Goal: Complete application form

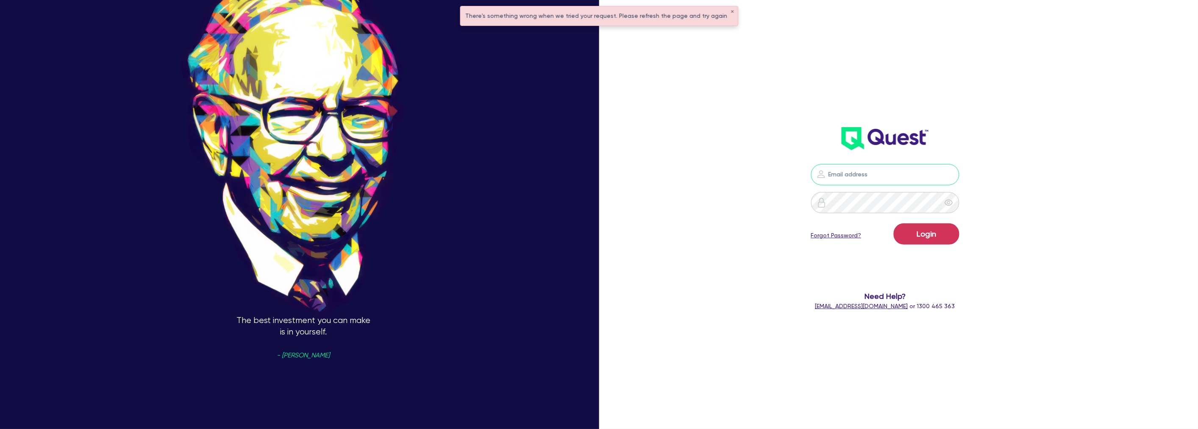
click at [854, 179] on input "email" at bounding box center [885, 174] width 148 height 21
type input "[PERSON_NAME][EMAIL_ADDRESS][PERSON_NAME][DOMAIN_NAME]"
click at [933, 230] on button "Login" at bounding box center [927, 233] width 66 height 21
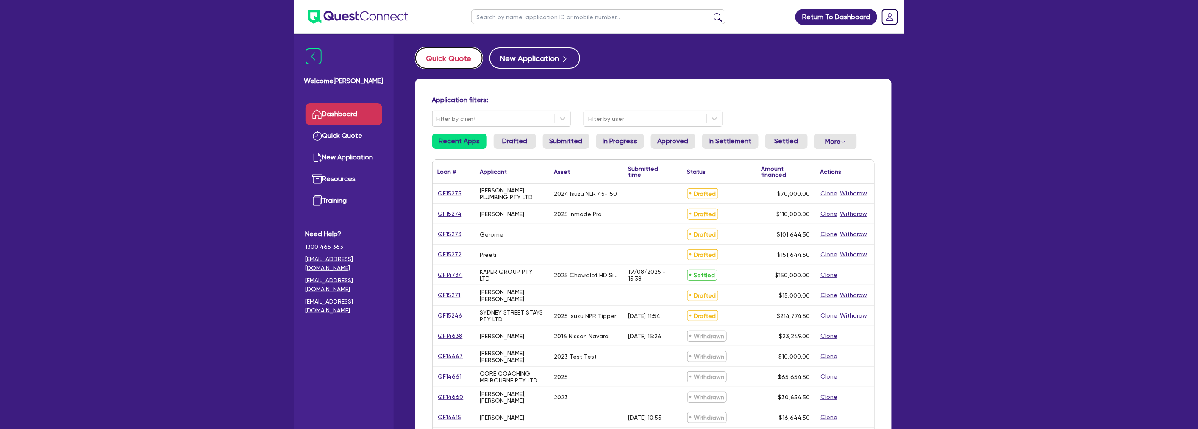
click at [452, 57] on button "Quick Quote" at bounding box center [448, 57] width 67 height 21
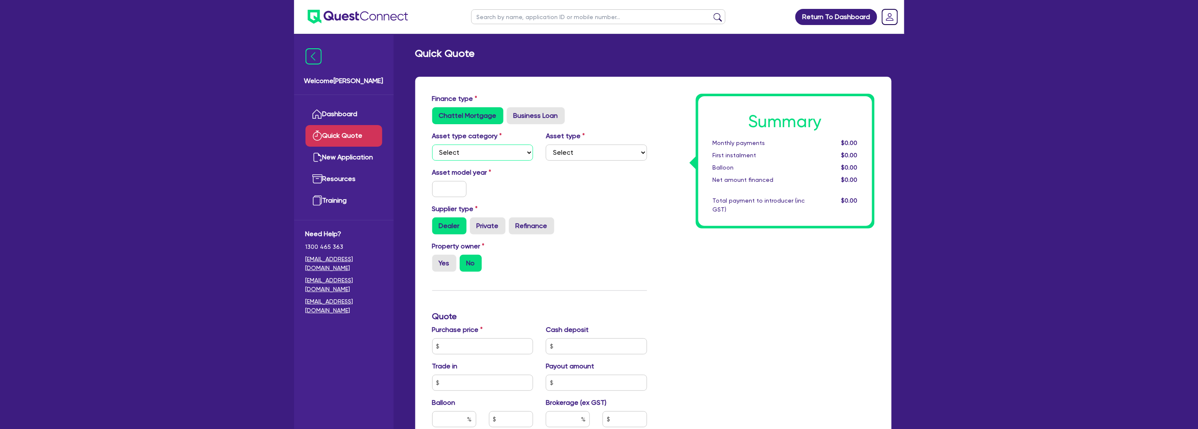
click at [473, 153] on select "Select Cars and light trucks Primary assets Secondary assets Tertiary assets" at bounding box center [482, 153] width 101 height 16
select select "CARS_AND_LIGHT_TRUCKS"
click at [432, 145] on select "Select Cars and light trucks Primary assets Secondary assets Tertiary assets" at bounding box center [482, 153] width 101 height 16
drag, startPoint x: 596, startPoint y: 149, endPoint x: 600, endPoint y: 151, distance: 4.6
click at [596, 149] on select "Select Passenger vehicles Vans and utes Light trucks up to 4.5 tonne" at bounding box center [596, 153] width 101 height 16
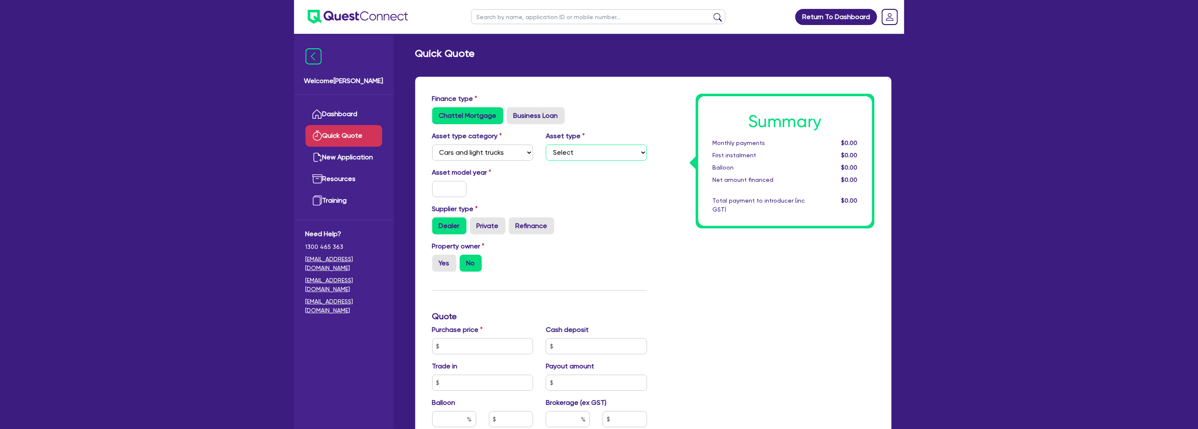
select select "PASSENGER_VEHICLES"
click at [546, 145] on select "Select Passenger vehicles Vans and utes Light trucks up to 4.5 tonne" at bounding box center [596, 153] width 101 height 16
click at [578, 195] on div "Asset model year" at bounding box center [540, 185] width 228 height 36
click at [442, 192] on input "text" at bounding box center [449, 189] width 35 height 16
type input "2024"
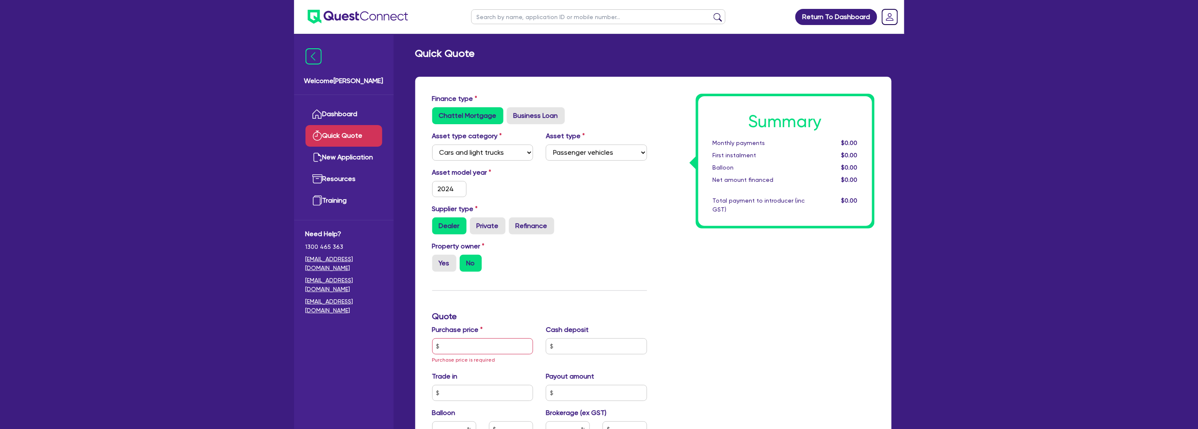
click at [562, 202] on div "Asset model year [DATE]" at bounding box center [540, 185] width 228 height 36
click at [527, 225] on label "Refinance" at bounding box center [531, 225] width 45 height 17
click at [515, 223] on input "Refinance" at bounding box center [512, 220] width 6 height 6
radio input "true"
click at [445, 268] on label "Yes" at bounding box center [444, 263] width 24 height 17
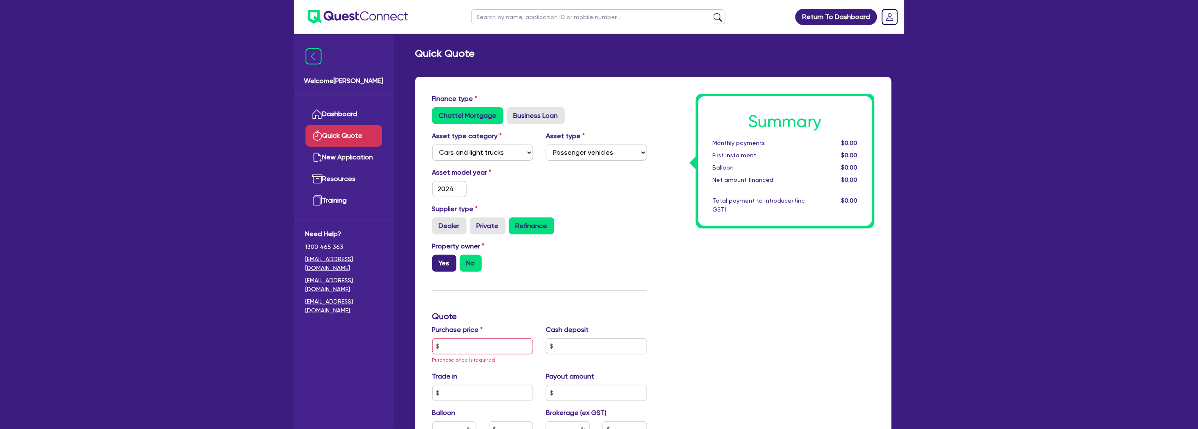
click at [438, 260] on input "Yes" at bounding box center [435, 258] width 6 height 6
radio input "true"
click at [686, 264] on div "Summary Monthly payments $0.00 First instalment $0.00 Balloon $0.00 Net amount …" at bounding box center [768, 351] width 228 height 515
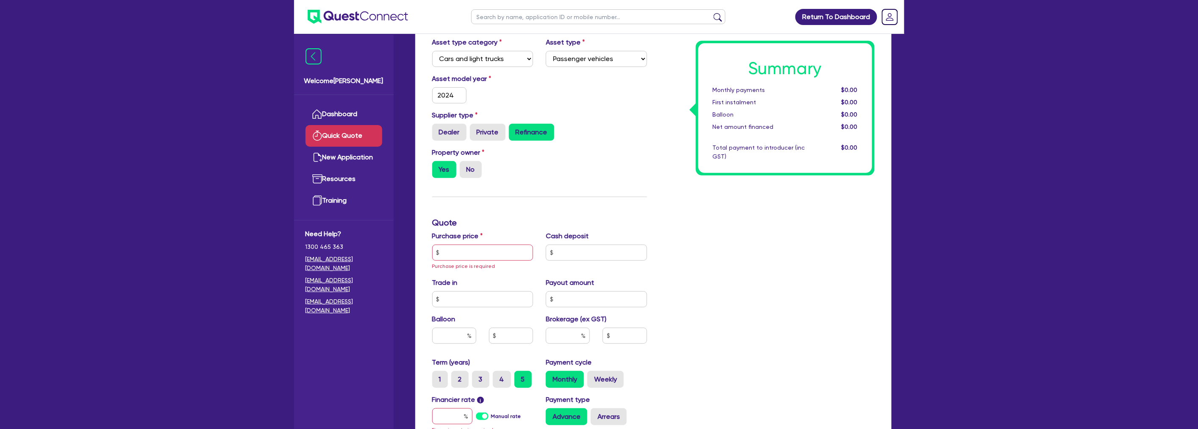
scroll to position [94, 0]
click at [481, 256] on input "text" at bounding box center [482, 252] width 101 height 16
type input "5"
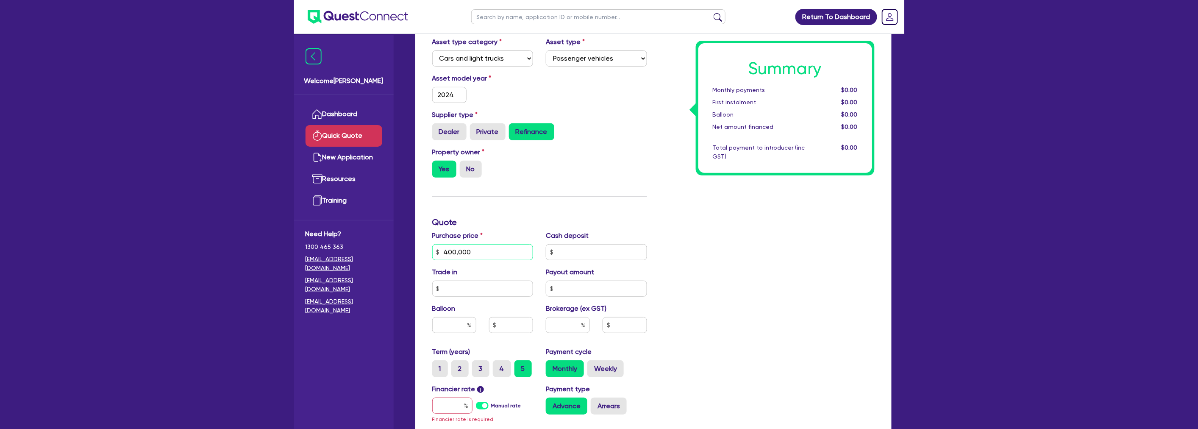
type input "400,000"
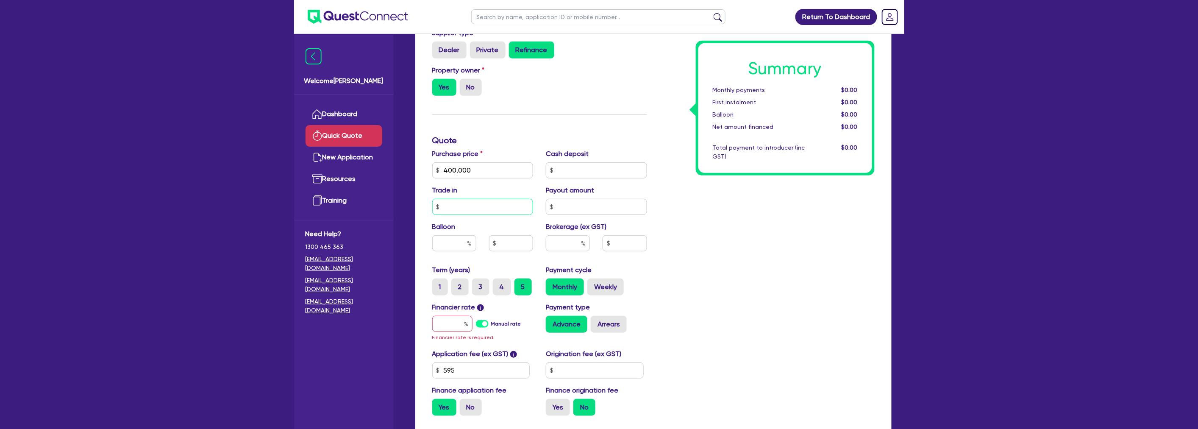
scroll to position [188, 0]
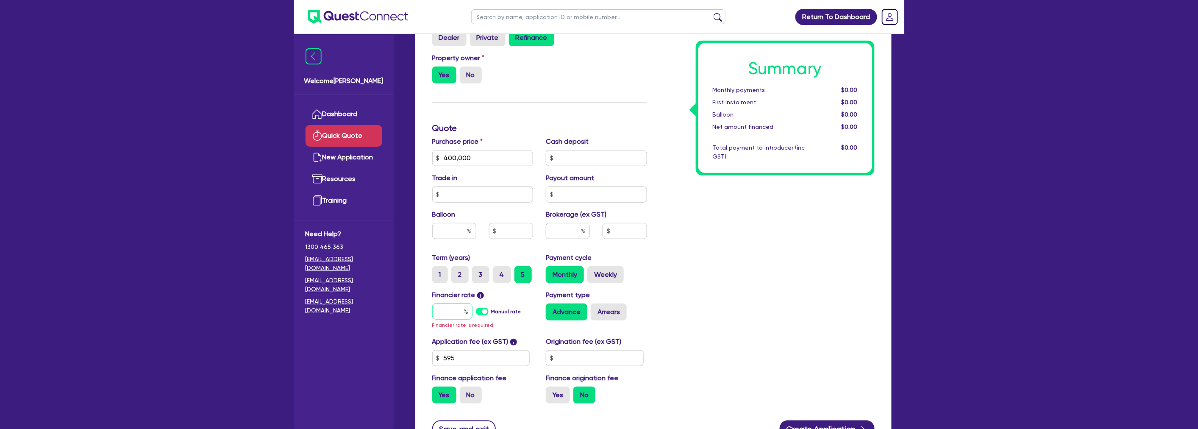
click at [438, 312] on input "text" at bounding box center [452, 311] width 40 height 16
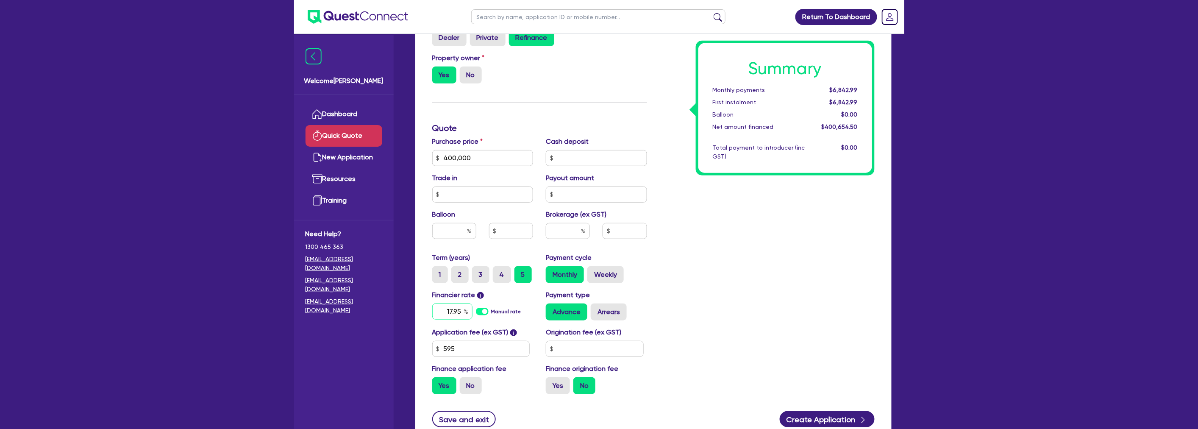
type input "17.95"
click at [875, 275] on div "Summary Monthly payments $10,013.32 First instalment $10,013.32 Balloon $0.00 N…" at bounding box center [768, 152] width 228 height 495
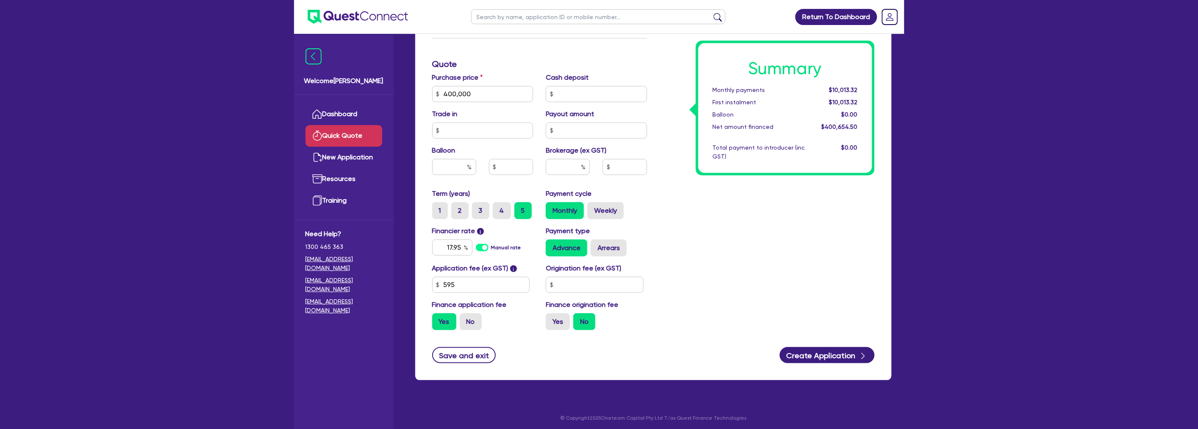
scroll to position [255, 0]
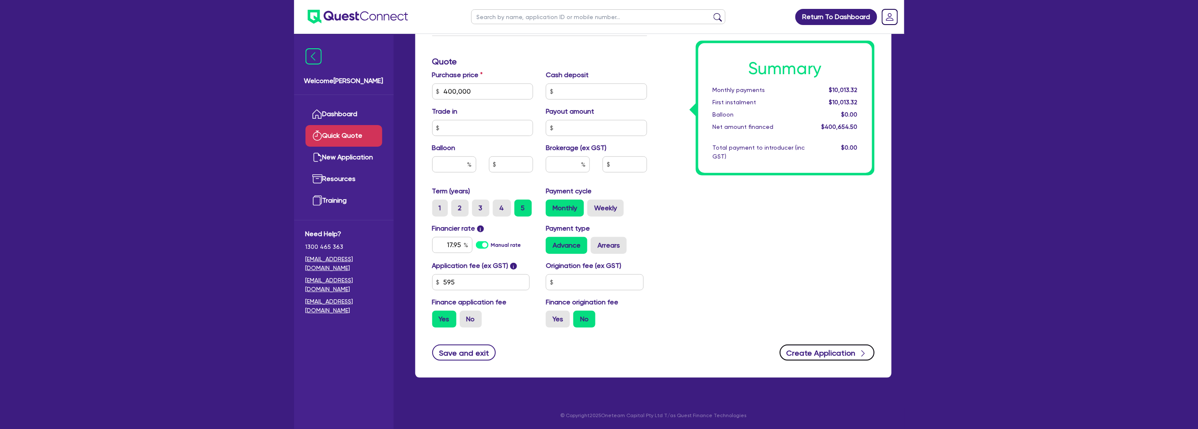
click at [820, 345] on button "Create Application" at bounding box center [827, 353] width 95 height 16
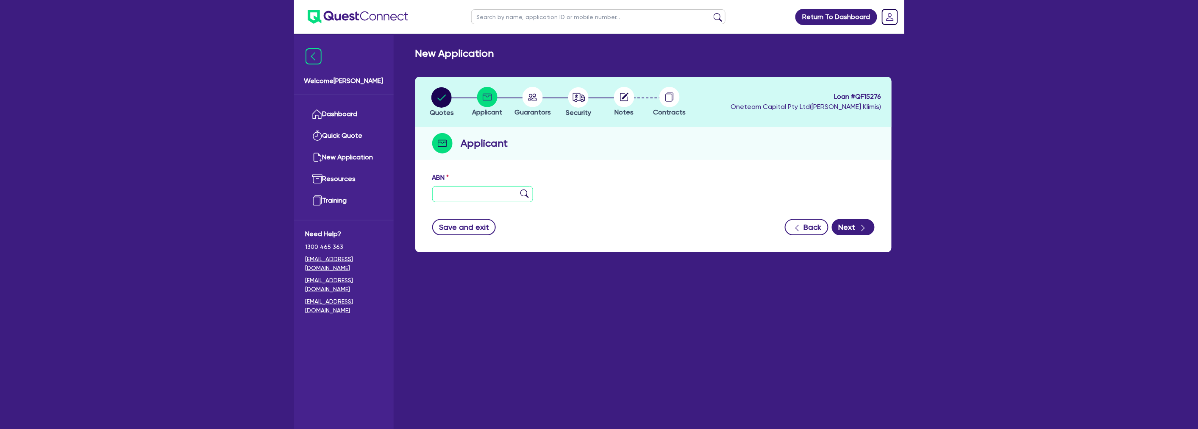
click at [462, 191] on input "text" at bounding box center [482, 194] width 101 height 16
click at [459, 195] on input "text" at bounding box center [482, 194] width 101 height 16
paste input "33 099 623 088"
type input "33 099 623 088"
click at [868, 227] on button "Next" at bounding box center [853, 227] width 43 height 16
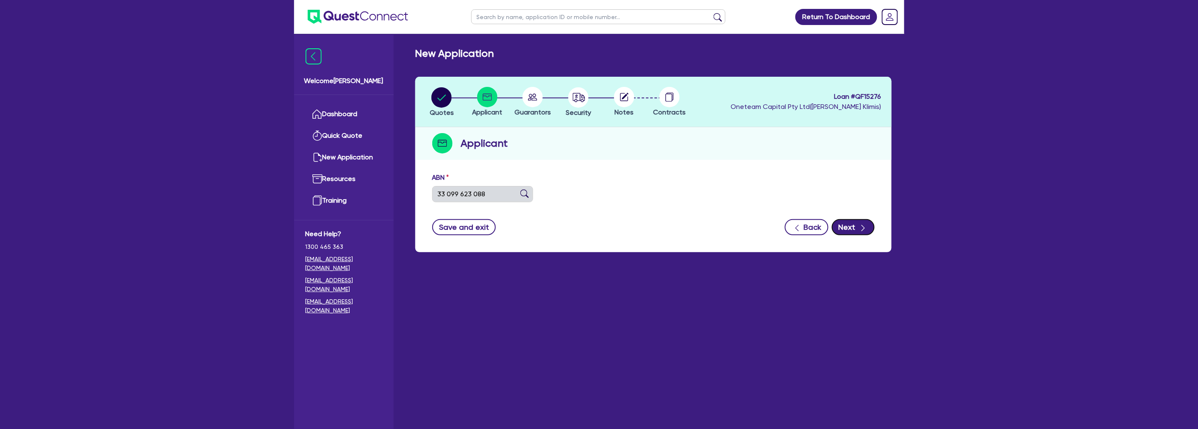
type input "TOORADIN INVESTMENTS PTY LTD"
select select "COMPANY"
type input "[DATE]"
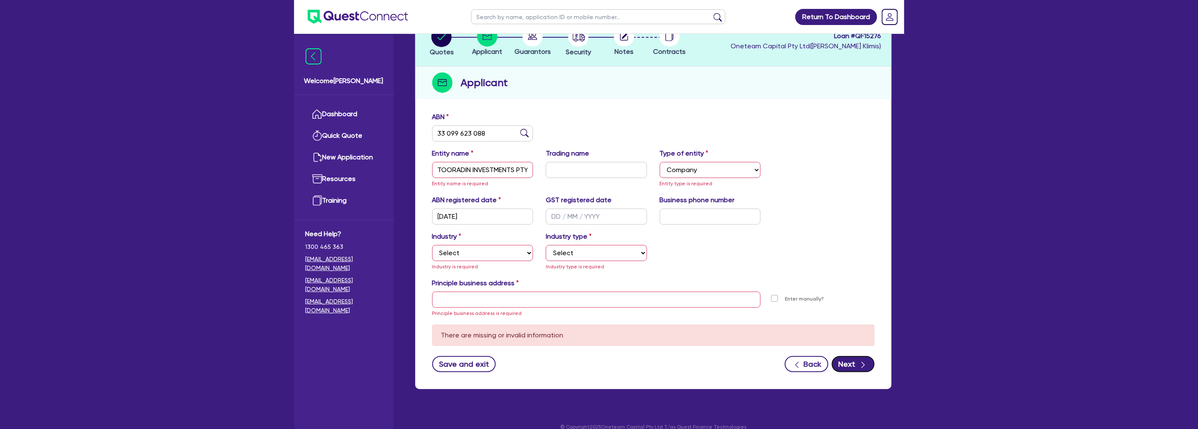
scroll to position [72, 0]
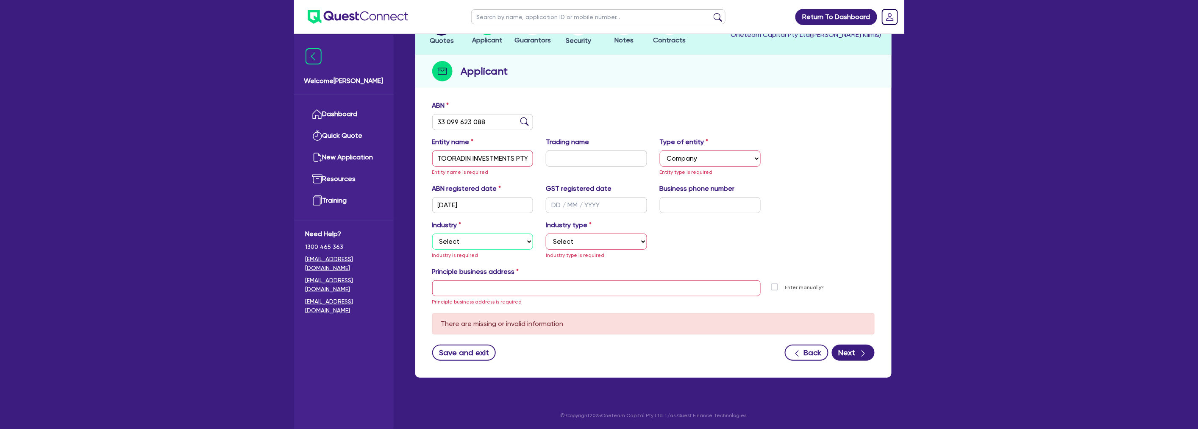
click at [461, 242] on select "Select Accomodation & Food Services Administrative & Support Services Agricultu…" at bounding box center [482, 242] width 101 height 16
select select "BUILDING_CONSTRUCTION"
click at [432, 234] on select "Select Accomodation & Food Services Administrative & Support Services Agricultu…" at bounding box center [482, 242] width 101 height 16
click at [601, 247] on select "Select Trades People Providing Services Direct to Consumers Trades People Provi…" at bounding box center [596, 242] width 101 height 16
select select "BUSINESSES_LARGE_CONSTRUCTION_PROJECTS"
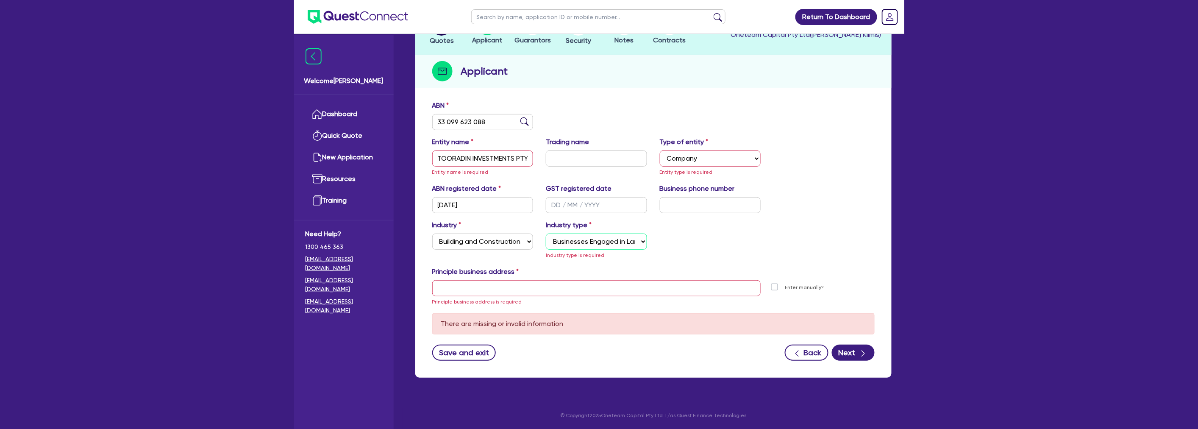
click at [546, 243] on select "Select Trades People Providing Services Direct to Consumers Trades People Provi…" at bounding box center [596, 242] width 101 height 16
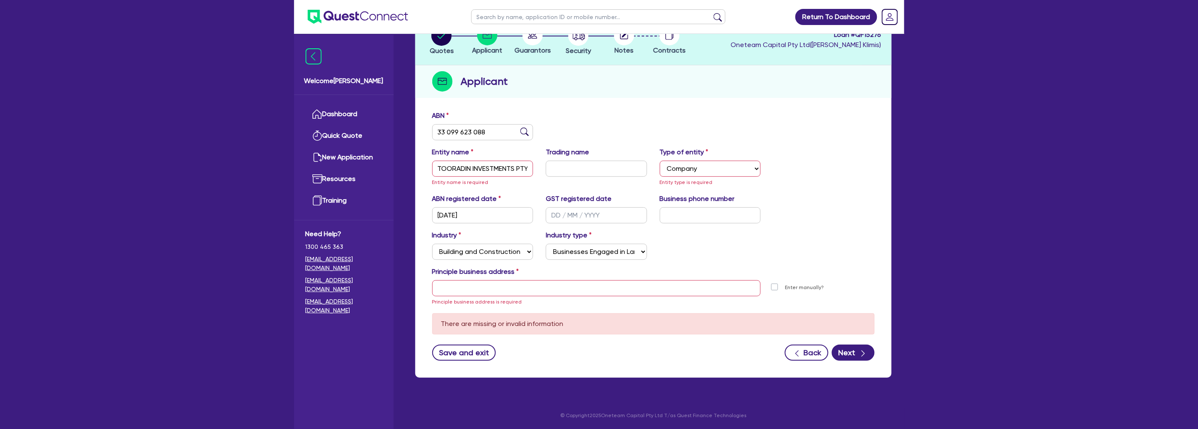
click at [744, 236] on div "Industry Select Accomodation & Food Services Administrative & Support Services …" at bounding box center [653, 248] width 455 height 36
click at [532, 290] on input "text" at bounding box center [596, 288] width 329 height 16
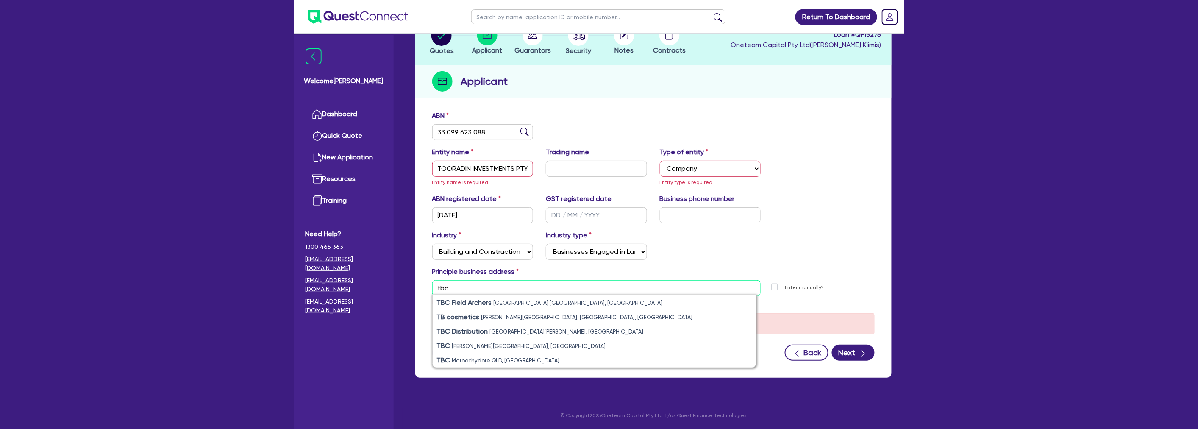
drag, startPoint x: 531, startPoint y: 289, endPoint x: 429, endPoint y: 295, distance: 101.9
click at [429, 295] on div "tbc TBC Field [GEOGRAPHIC_DATA] [GEOGRAPHIC_DATA], [GEOGRAPHIC_DATA] [GEOGRAPHI…" at bounding box center [597, 293] width 342 height 26
click at [473, 286] on input "tbc" at bounding box center [596, 288] width 329 height 16
click at [724, 240] on div "Industry Select Accomodation & Food Services Administrative & Support Services …" at bounding box center [653, 248] width 455 height 36
click at [698, 248] on div "Industry Select Accomodation & Food Services Administrative & Support Services …" at bounding box center [653, 248] width 455 height 36
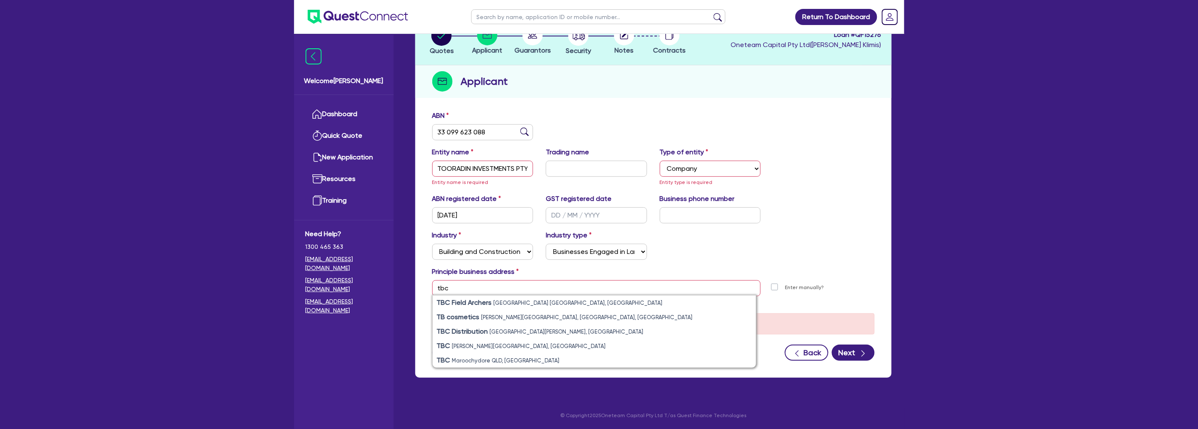
click at [980, 188] on div "Return To Dashboard Edit Profile Logout Welcome [PERSON_NAME] Quick Quote New A…" at bounding box center [599, 183] width 1198 height 491
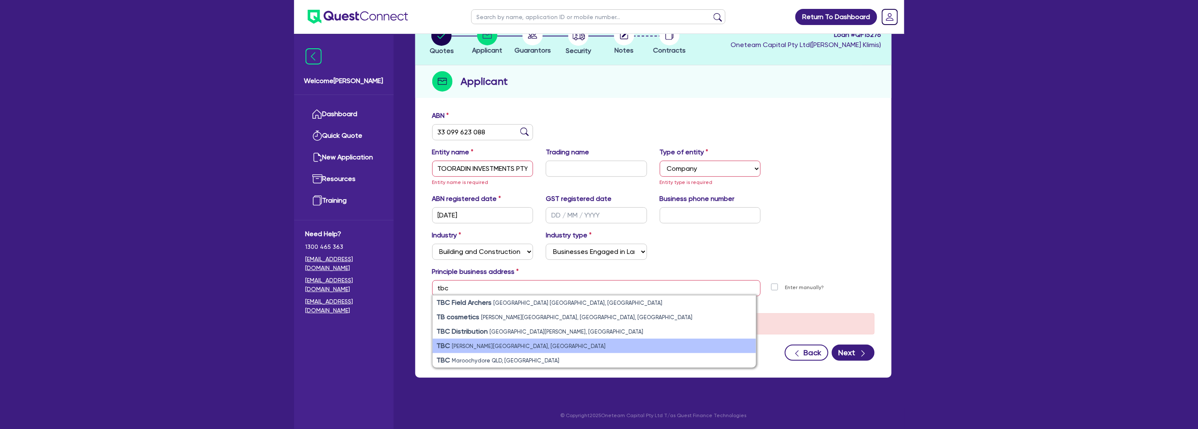
click at [513, 341] on li "[GEOGRAPHIC_DATA][PERSON_NAME], [GEOGRAPHIC_DATA]" at bounding box center [594, 346] width 323 height 14
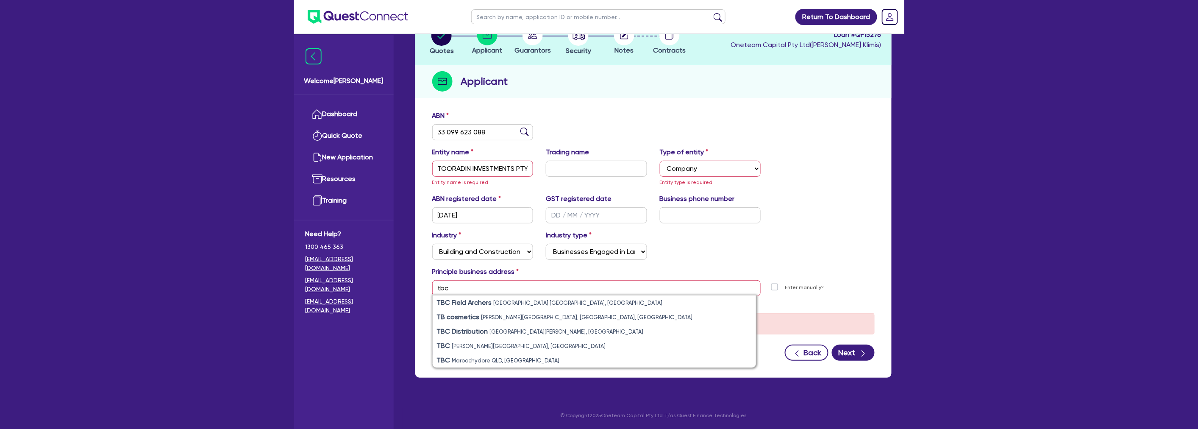
type input "86 [STREET_ADDRESS][PERSON_NAME] 2007"
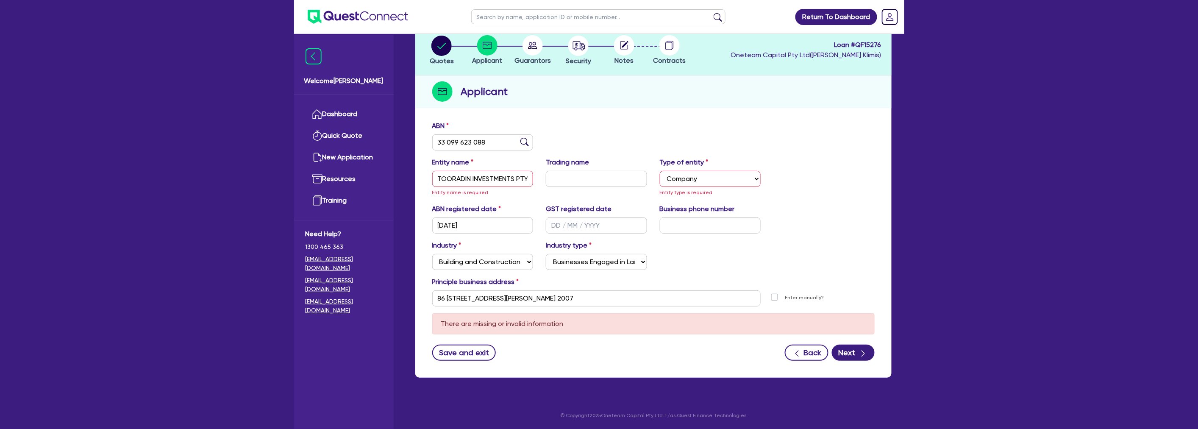
click at [718, 247] on div "Industry Select Accomodation & Food Services Administrative & Support Services …" at bounding box center [653, 258] width 455 height 36
click at [693, 272] on div "Industry Select Accomodation & Food Services Administrative & Support Services …" at bounding box center [653, 258] width 455 height 36
click at [700, 176] on select "Select Sole Trader Company Partnership Trust" at bounding box center [710, 179] width 101 height 16
click at [660, 171] on select "Select Sole Trader Company Partnership Trust" at bounding box center [710, 179] width 101 height 16
click at [874, 197] on div "Entity name TOORADIN INVESTMENTS PTY LTD Entity name is required Trading name T…" at bounding box center [653, 180] width 455 height 47
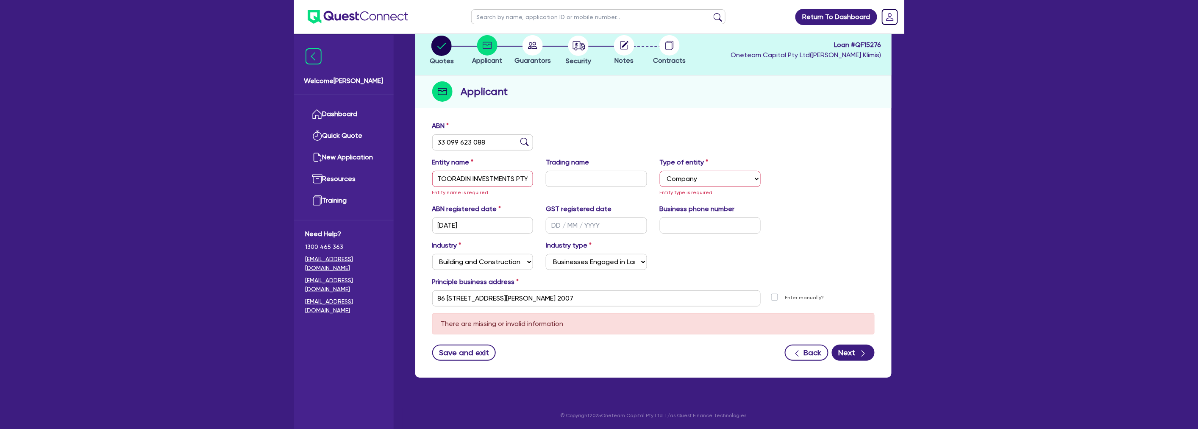
click at [855, 206] on div "ABN registered date [DATE] GST registered date Business phone number" at bounding box center [653, 222] width 455 height 36
click at [854, 352] on button "Next" at bounding box center [853, 353] width 43 height 16
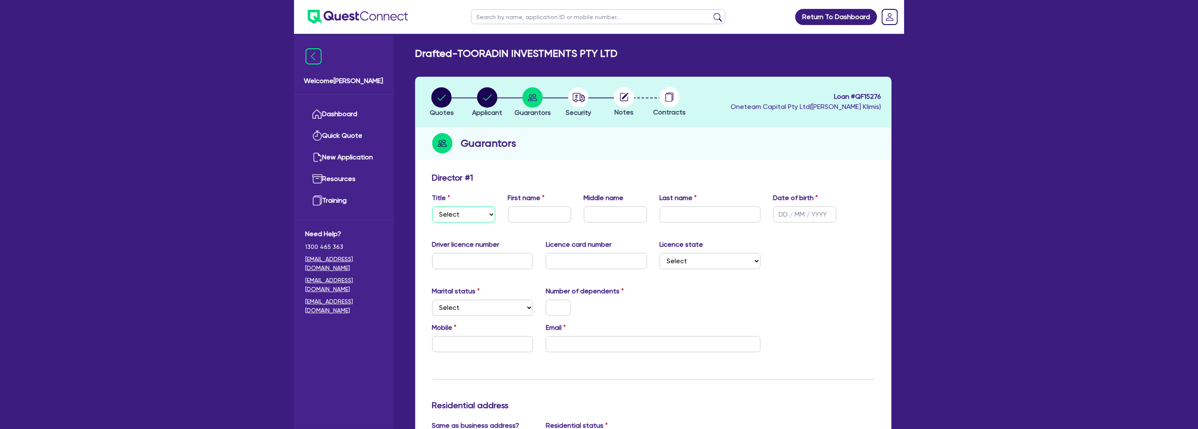
click at [490, 219] on select "Select Mr Mrs Ms Miss Dr" at bounding box center [463, 214] width 63 height 16
select select "MR"
click at [432, 206] on select "Select Mr Mrs Ms Miss Dr" at bounding box center [463, 214] width 63 height 16
click at [529, 214] on input "text" at bounding box center [539, 214] width 63 height 16
type input "[PERSON_NAME]"
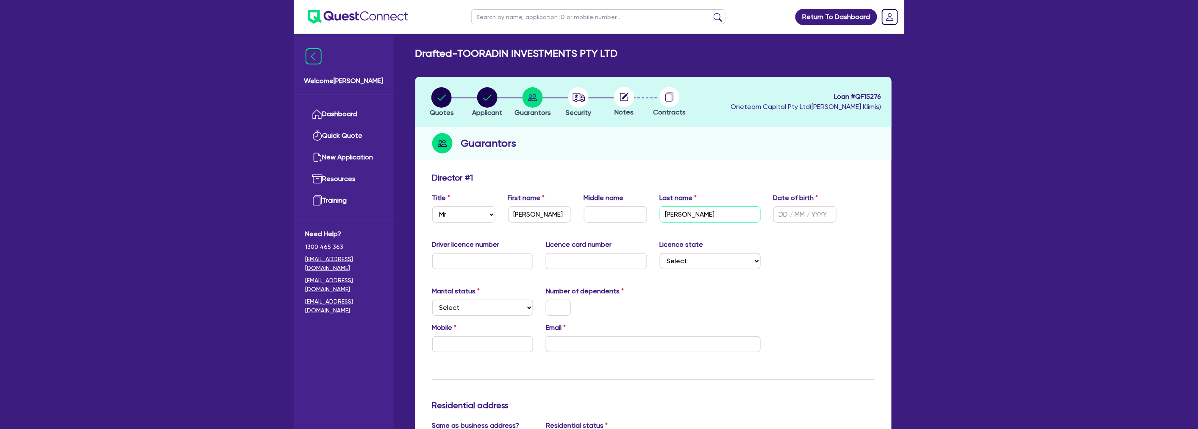
type input "[PERSON_NAME]"
type input "[DATE]"
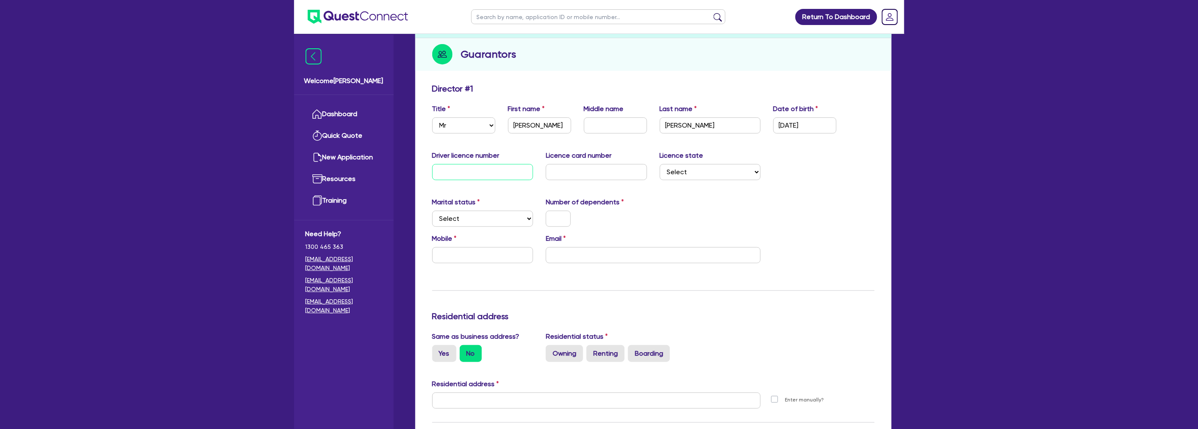
scroll to position [94, 0]
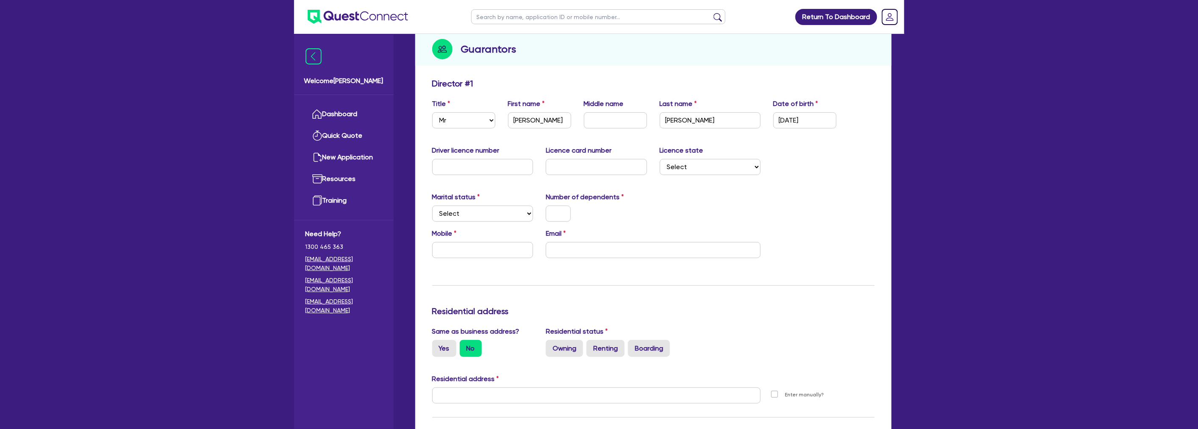
drag, startPoint x: 472, startPoint y: 222, endPoint x: 469, endPoint y: 218, distance: 4.8
click at [469, 220] on div "Marital status Select [DEMOGRAPHIC_DATA] Married De Facto / Partner Number of d…" at bounding box center [653, 210] width 455 height 36
click at [469, 219] on select "Select Single Married De Facto / Partner" at bounding box center [482, 214] width 101 height 16
select select "MARRIED"
click at [432, 206] on select "Select Single Married De Facto / Partner" at bounding box center [482, 214] width 101 height 16
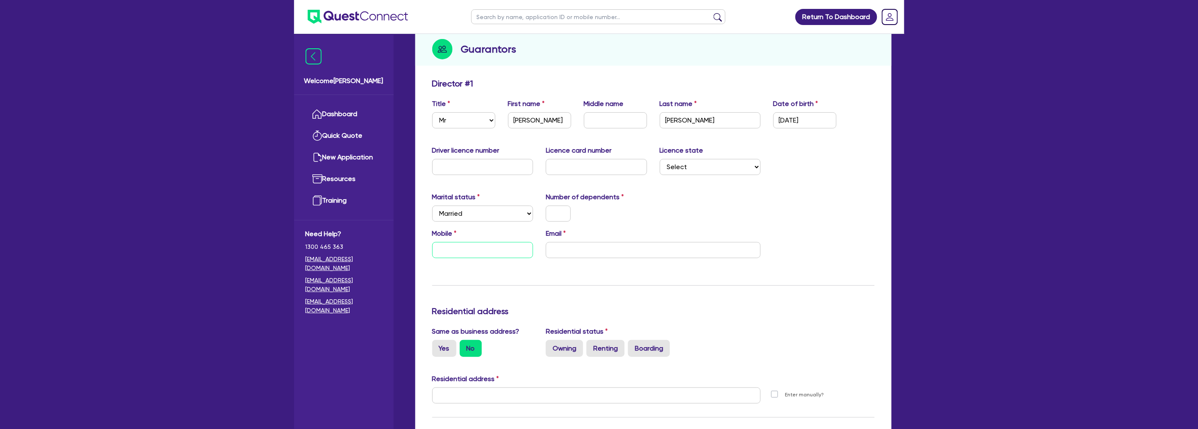
click at [470, 246] on input "text" at bounding box center [482, 250] width 101 height 16
click at [463, 245] on input "text" at bounding box center [482, 250] width 101 height 16
type input "0418 992 782"
click at [981, 287] on div "Return To Dashboard Edit Profile Logout Welcome [PERSON_NAME] Quick Quote New A…" at bounding box center [599, 397] width 1198 height 982
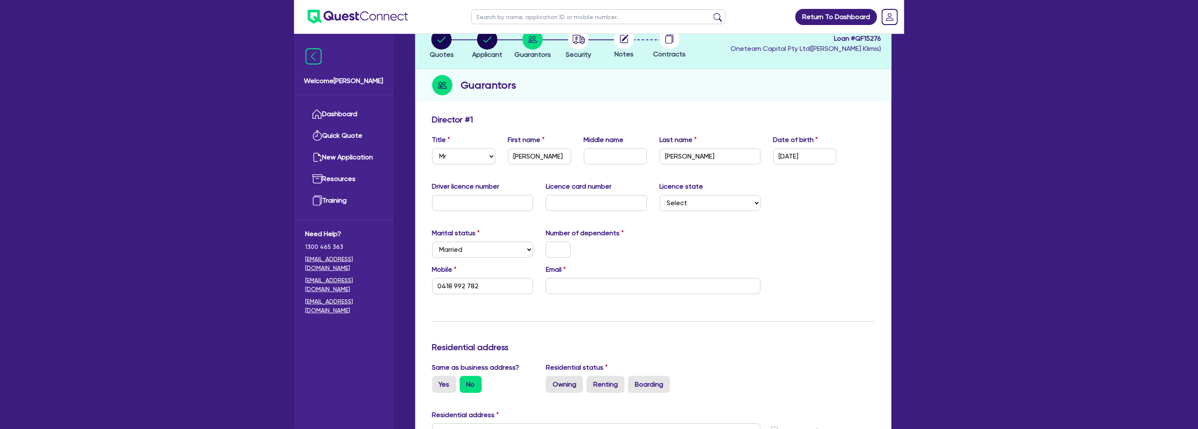
scroll to position [0, 0]
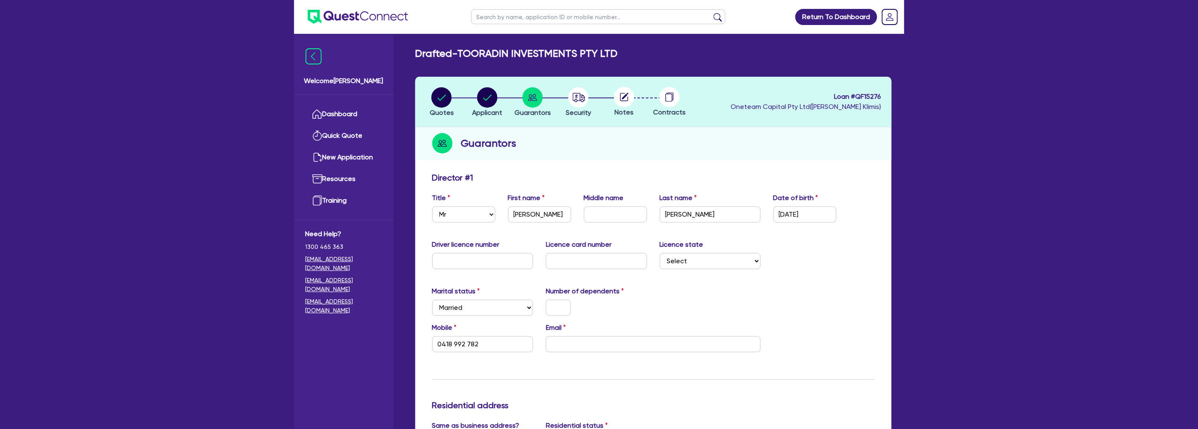
click at [487, 86] on header "Quotes Applicant [GEOGRAPHIC_DATA] Security Notes Contracts Loan # QF15276 Onet…" at bounding box center [653, 102] width 476 height 50
click at [452, 98] on div "button" at bounding box center [442, 97] width 24 height 20
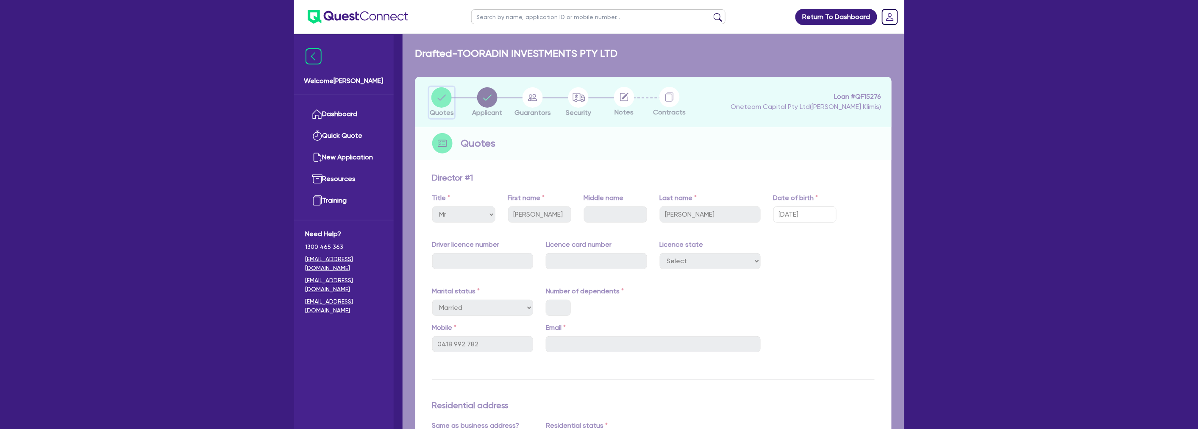
select select "CARS_AND_LIGHT_TRUCKS"
select select "PASSENGER_VEHICLES"
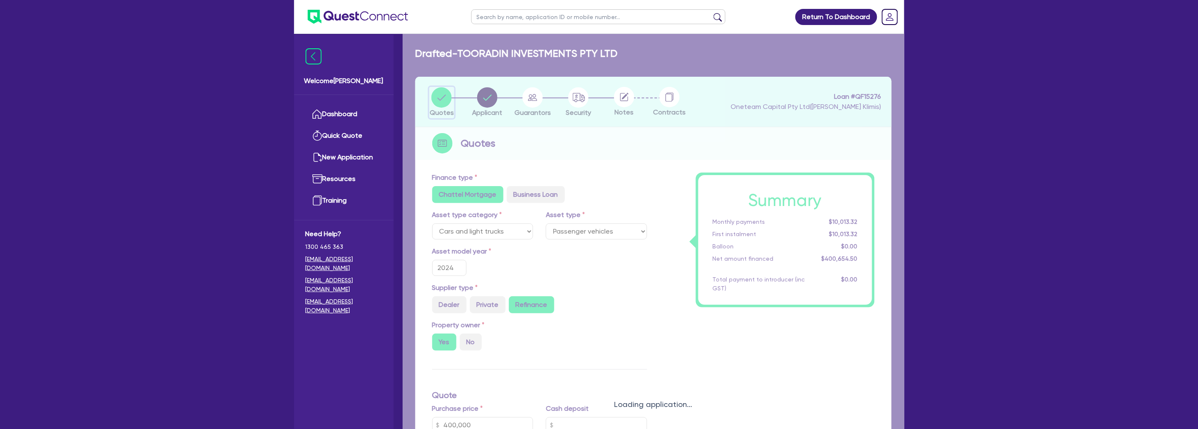
type input "400,000"
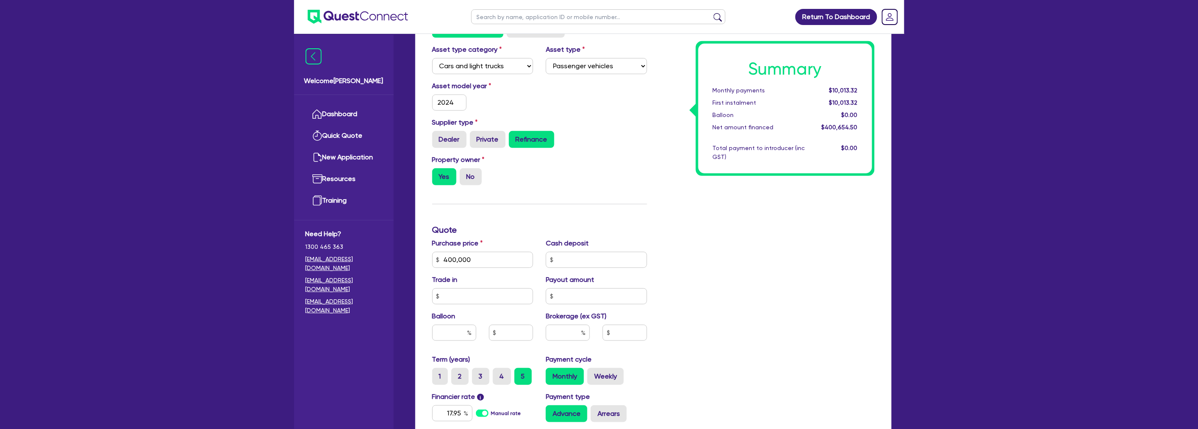
scroll to position [188, 0]
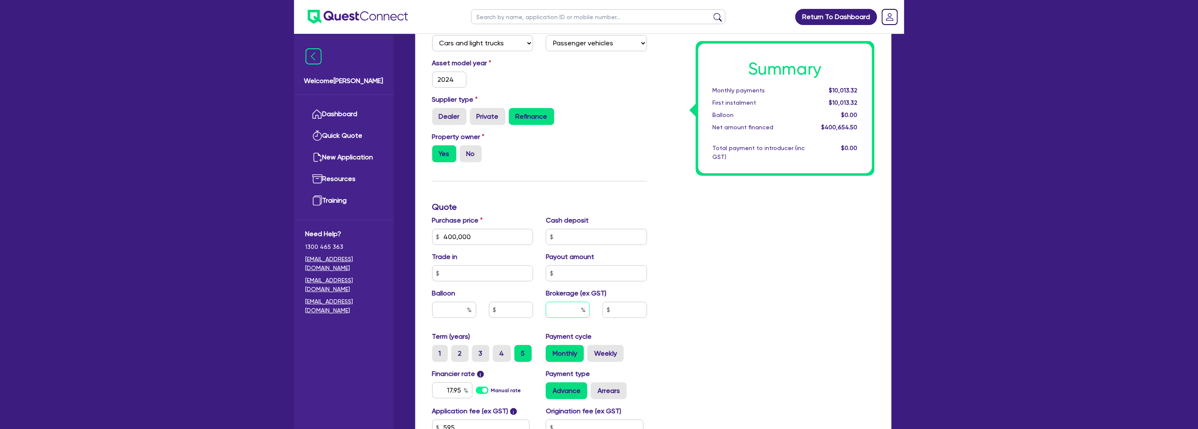
click at [571, 312] on input "text" at bounding box center [568, 310] width 44 height 16
type input "3"
type input "400,000"
type input "12,019.64"
type input "400,000"
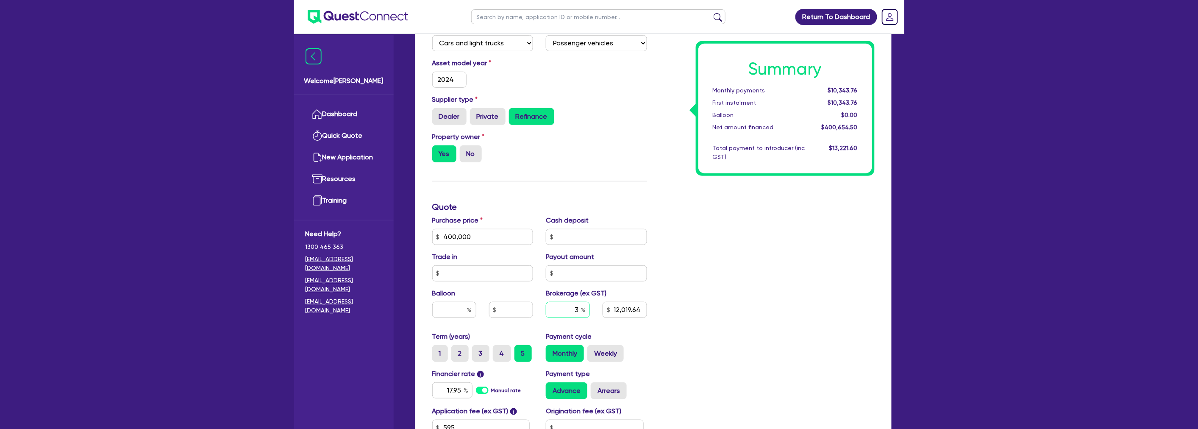
type input "12,019.64"
type input "400,000"
type input "12,019.64"
click at [745, 278] on div "Summary Monthly payments $10,343.76 First instalment $10,343.76 Balloon $0.00 N…" at bounding box center [768, 231] width 228 height 495
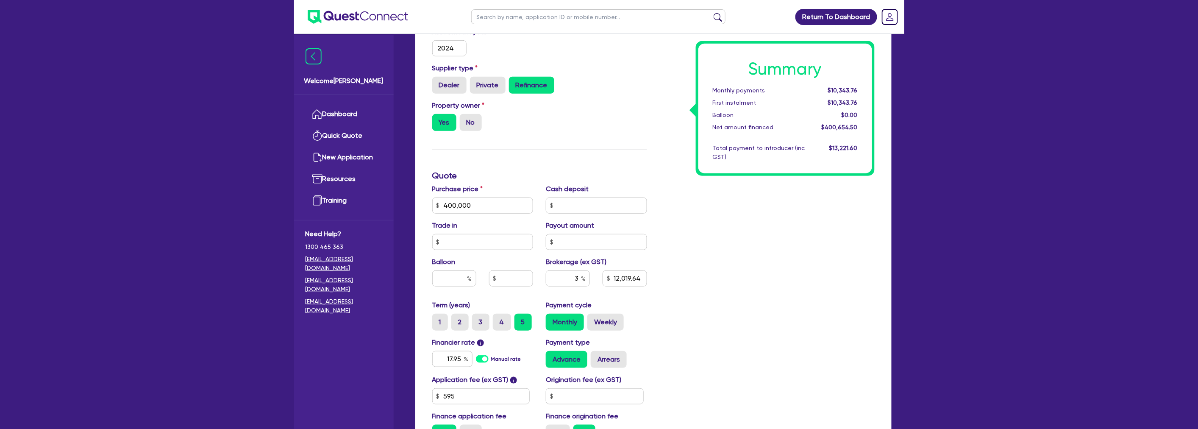
scroll to position [235, 0]
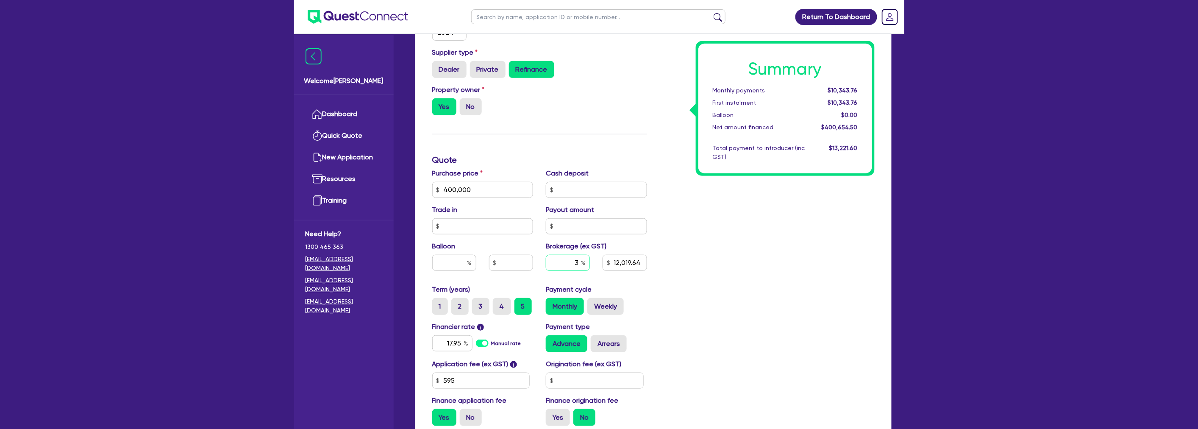
click at [577, 256] on input "3" at bounding box center [568, 263] width 44 height 16
type input "400,000"
type input "12,019.64"
type input "400,000"
type input "4"
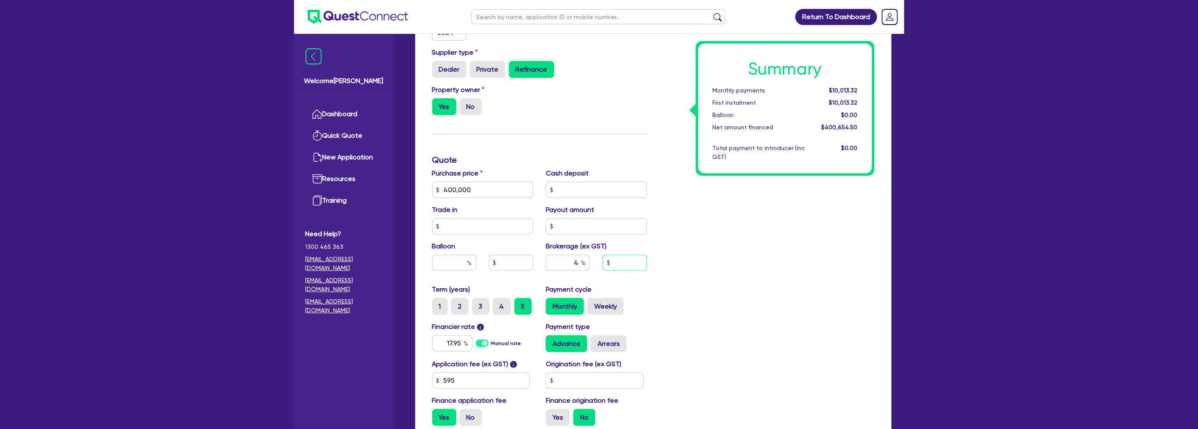
type input "400,000"
type input "16,026.18"
type input "400,000"
type input "16,026.18"
type input "400,000"
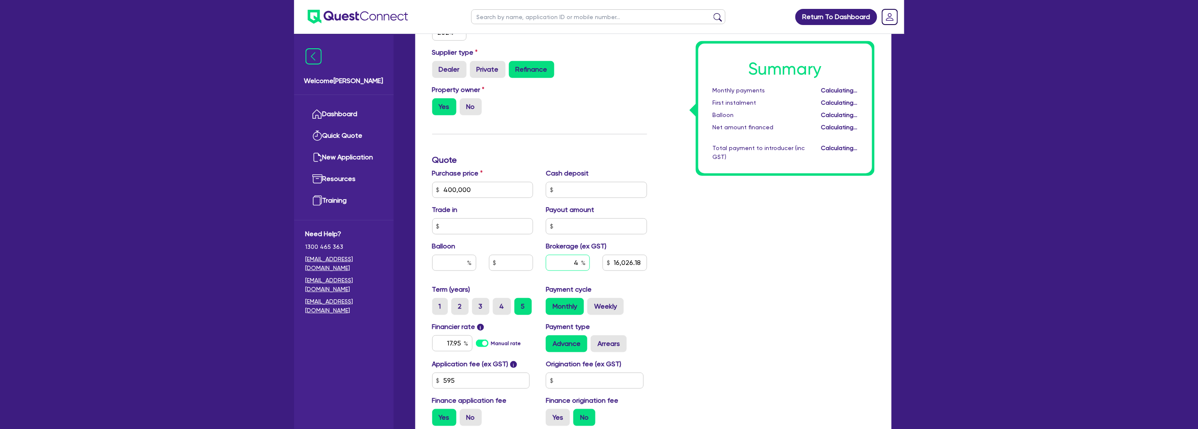
type input "16,026.18"
click at [824, 251] on div "Summary Monthly payments $10,453.90 First instalment $10,453.90 Balloon $0.00 N…" at bounding box center [768, 184] width 228 height 495
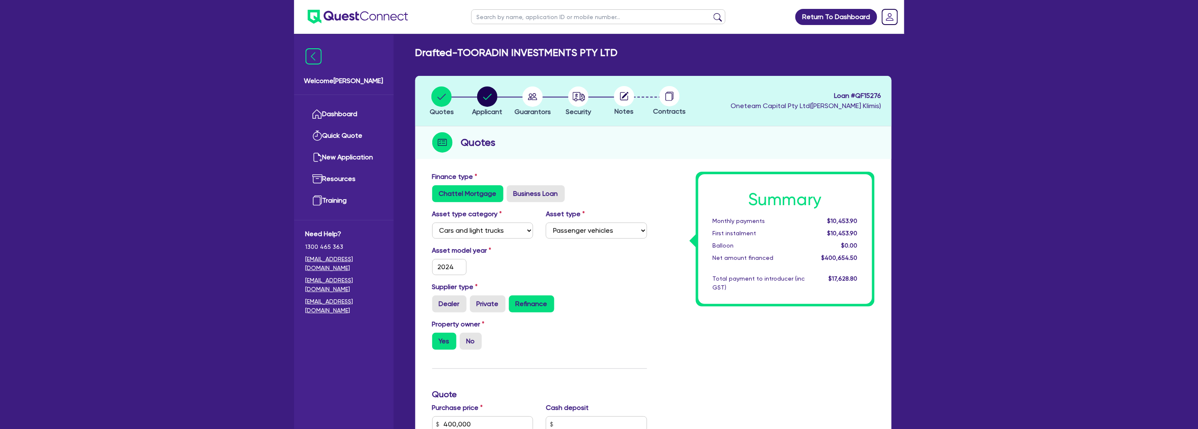
scroll to position [0, 0]
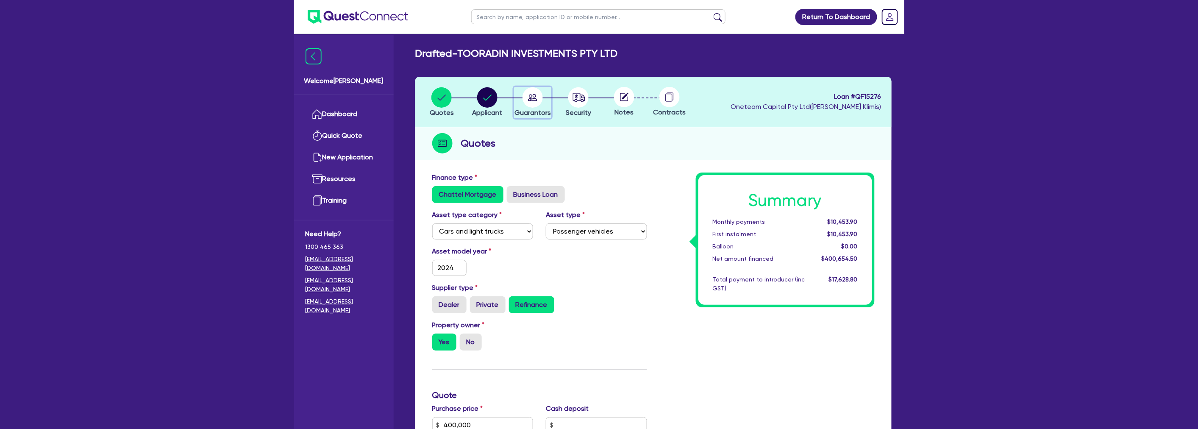
click at [537, 97] on circle "button" at bounding box center [533, 97] width 20 height 20
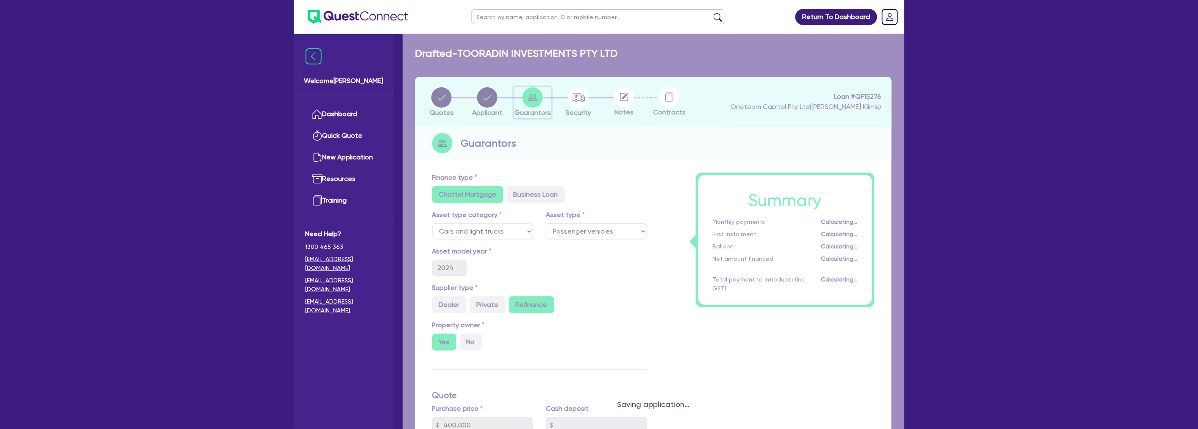
select select "MR"
select select "MARRIED"
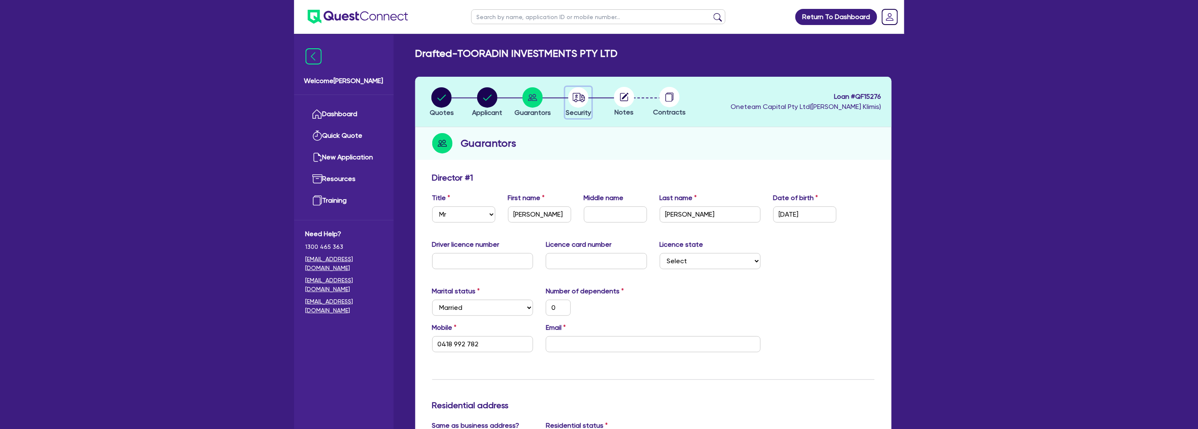
click at [576, 100] on circle "button" at bounding box center [578, 97] width 20 height 20
select select "CARS_AND_LIGHT_TRUCKS"
select select "PASSENGER_VEHICLES"
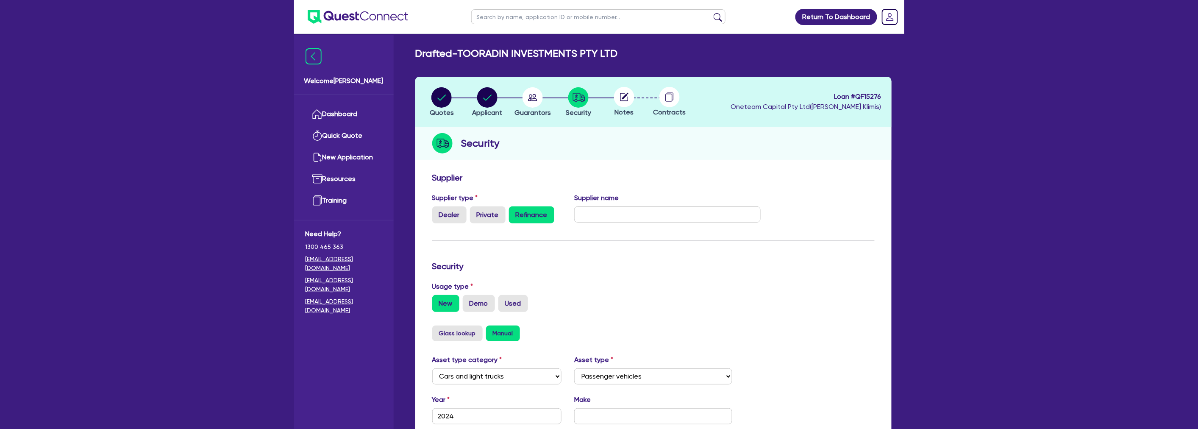
click at [625, 100] on circle at bounding box center [624, 97] width 20 height 20
click at [637, 170] on div "Supplier Supplier type Dealer Private Refinance Supplier name Security Usage ty…" at bounding box center [653, 381] width 476 height 426
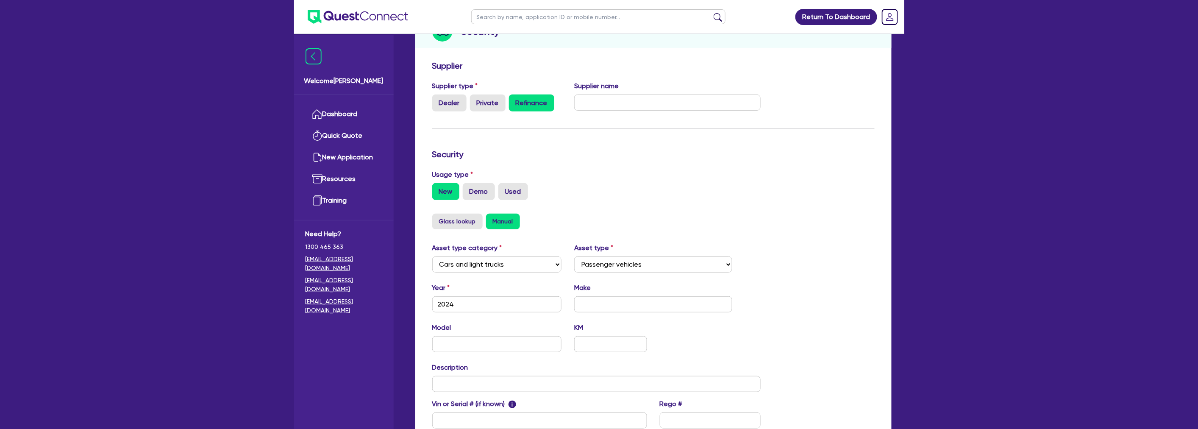
scroll to position [216, 0]
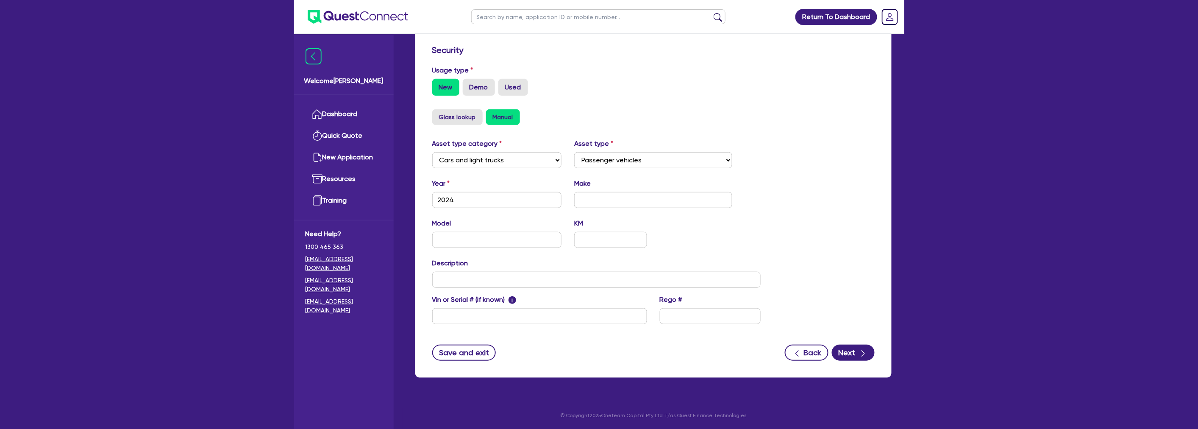
click at [854, 361] on div "Supplier Supplier type Dealer Private Refinance Supplier name Security Usage ty…" at bounding box center [653, 165] width 476 height 426
click at [851, 351] on button "Next" at bounding box center [853, 353] width 43 height 16
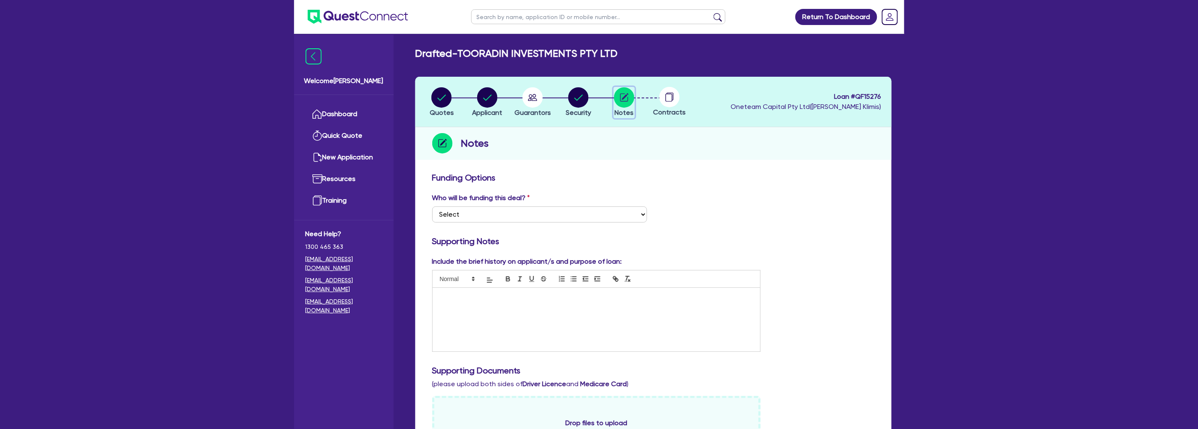
click at [616, 93] on circle "button" at bounding box center [624, 97] width 20 height 20
click at [478, 324] on div at bounding box center [597, 320] width 328 height 64
click at [462, 319] on div at bounding box center [597, 320] width 328 height 64
paste div
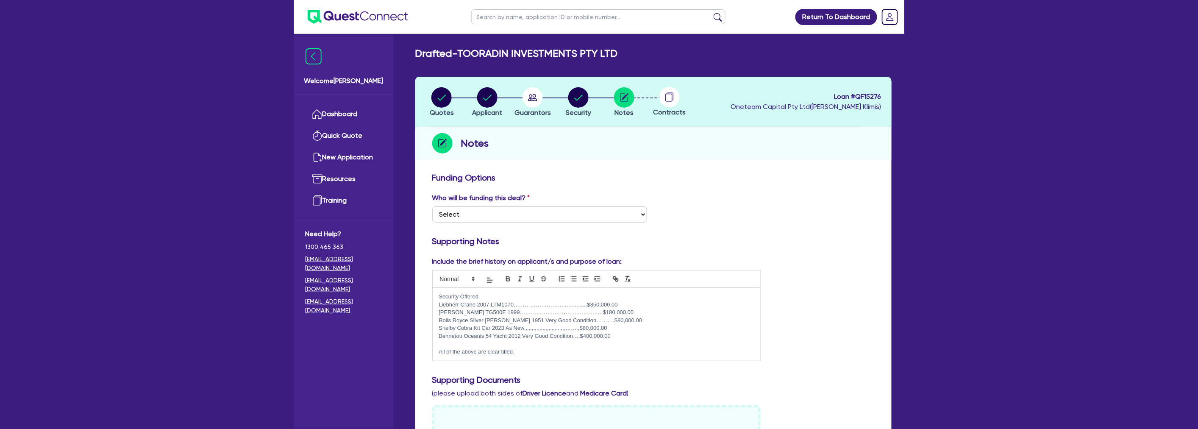
click at [630, 320] on p "Rolls Royce Silver [PERSON_NAME] 1951 Very Good Condition……….$80,000.00" at bounding box center [596, 321] width 315 height 8
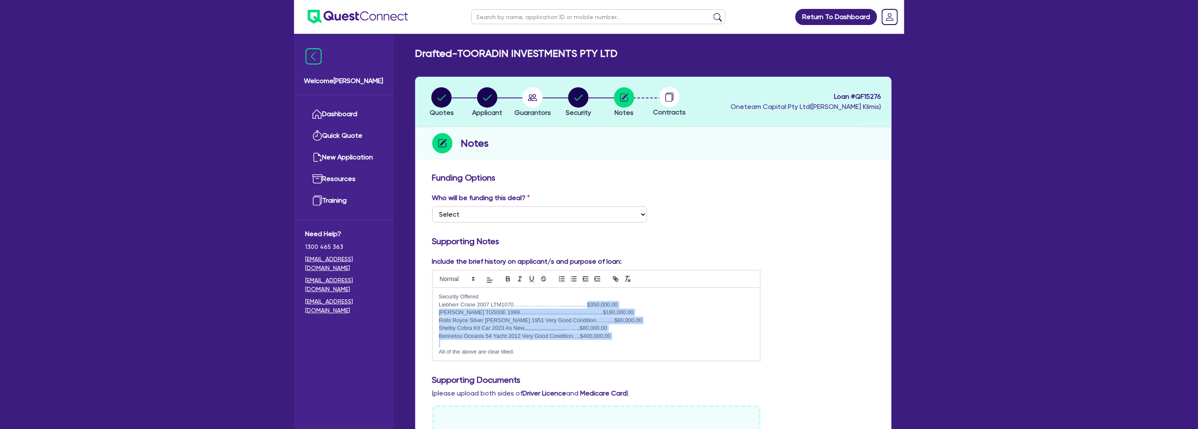
drag, startPoint x: 625, startPoint y: 345, endPoint x: 588, endPoint y: 306, distance: 53.7
click at [588, 306] on div "Security Offered Liebherr Crane 2007 LTM1070………………………..…..........$350,000.00 […" at bounding box center [597, 324] width 328 height 73
click at [588, 306] on p "Liebherr Crane 2007 LTM1070………………………..…..........$350,000.00" at bounding box center [596, 305] width 315 height 8
drag, startPoint x: 464, startPoint y: 308, endPoint x: 619, endPoint y: 338, distance: 158.4
click at [620, 341] on div "Security Offered Liebherr Crane 2007 LTM1070………………………..…..........$350,000.00 […" at bounding box center [597, 324] width 328 height 73
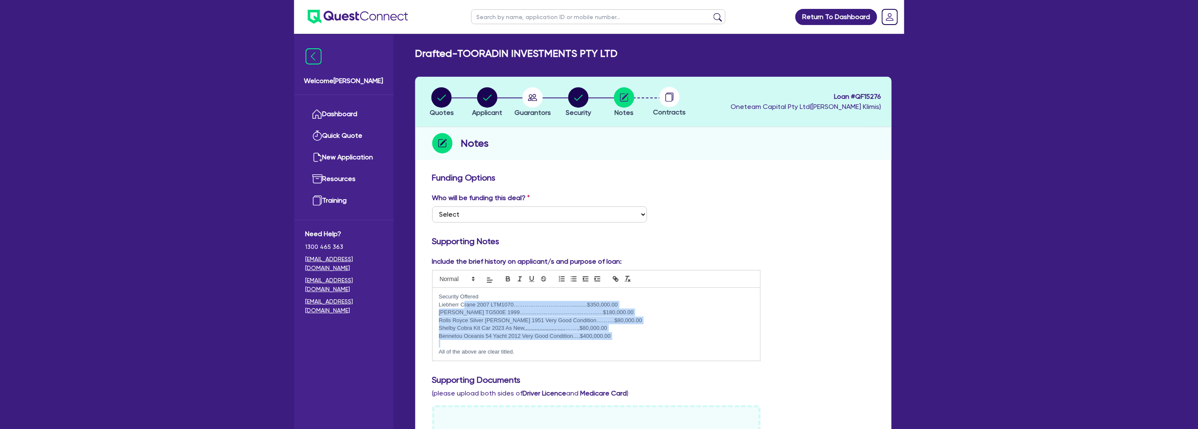
click at [618, 335] on p "Bennetou Oceanis 54 Yacht 2012 Very Good Condition….$400,000.00" at bounding box center [596, 336] width 315 height 8
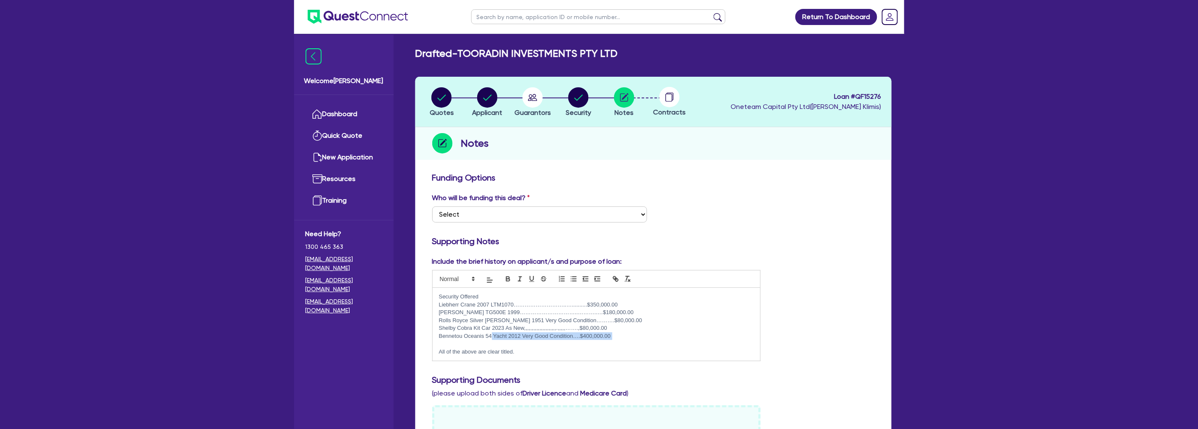
drag, startPoint x: 618, startPoint y: 335, endPoint x: 492, endPoint y: 337, distance: 125.9
click at [492, 337] on p "Bennetou Oceanis 54 Yacht 2012 Very Good Condition….$400,000.00" at bounding box center [596, 336] width 315 height 8
drag, startPoint x: 492, startPoint y: 335, endPoint x: 629, endPoint y: 333, distance: 136.9
click at [629, 333] on p "Bennetou Oceanis 54 Yacht 2012 Very Good Condition….$400,000.00" at bounding box center [596, 336] width 315 height 8
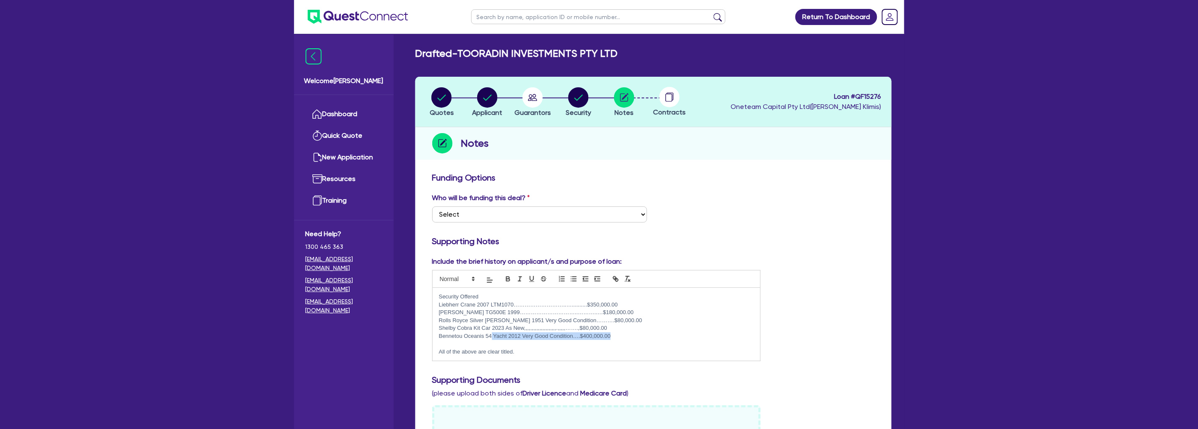
click at [629, 333] on p "Bennetou Oceanis 54 Yacht 2012 Very Good Condition….$400,000.00" at bounding box center [596, 336] width 315 height 8
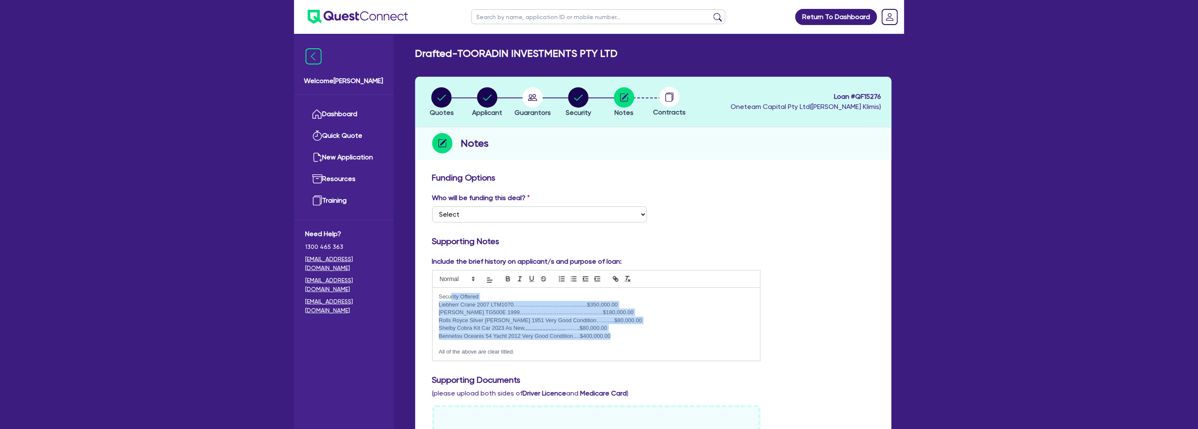
drag, startPoint x: 624, startPoint y: 335, endPoint x: 452, endPoint y: 296, distance: 176.5
click at [452, 296] on div "Security Offered Liebherr Crane 2007 LTM1070………………………..…..........$350,000.00 […" at bounding box center [597, 324] width 328 height 73
click at [452, 296] on p "Security Offered" at bounding box center [596, 297] width 315 height 8
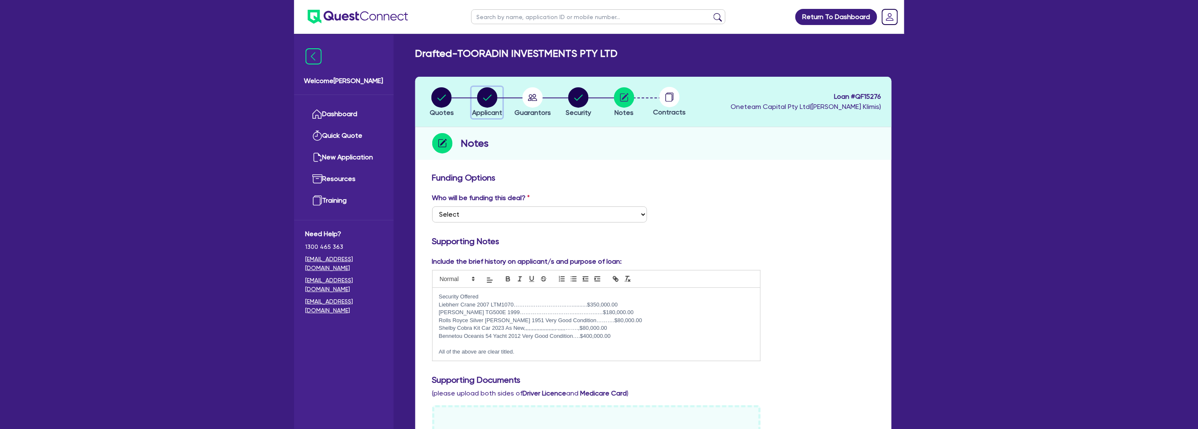
click at [497, 98] on circle "button" at bounding box center [487, 97] width 20 height 20
select select "COMPANY"
select select "BUILDING_CONSTRUCTION"
select select "BUSINESSES_LARGE_CONSTRUCTION_PROJECTS"
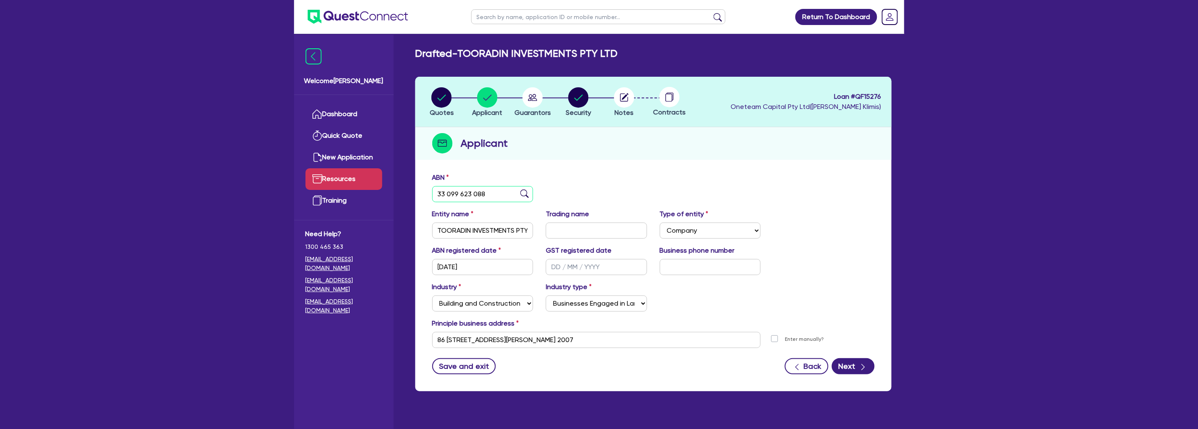
drag, startPoint x: 498, startPoint y: 186, endPoint x: 376, endPoint y: 189, distance: 121.2
click at [376, 189] on div "Welcome [PERSON_NAME] Quick Quote New Application Ref Company Ref Salesperson R…" at bounding box center [599, 231] width 610 height 463
paste input "59 073 417 615"
type input "59 073 417 615"
type input "P & P PRODUCTS ([GEOGRAPHIC_DATA]) PTY LTD"
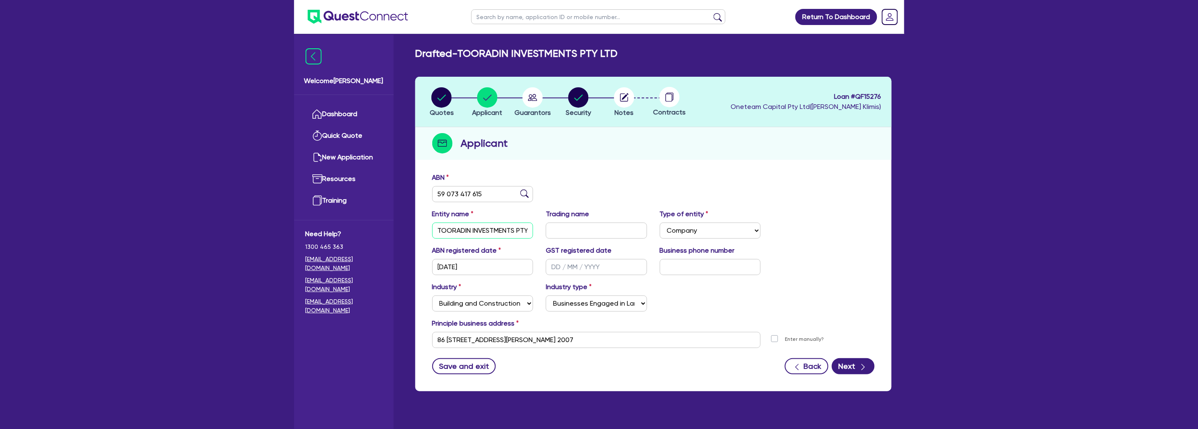
type input "[DATE]"
drag, startPoint x: 582, startPoint y: 338, endPoint x: 353, endPoint y: 335, distance: 229.7
click at [353, 335] on div "Welcome [PERSON_NAME] Quick Quote New Application Ref Company Ref Salesperson R…" at bounding box center [599, 231] width 610 height 463
paste input "[STREET_ADDRESS]"
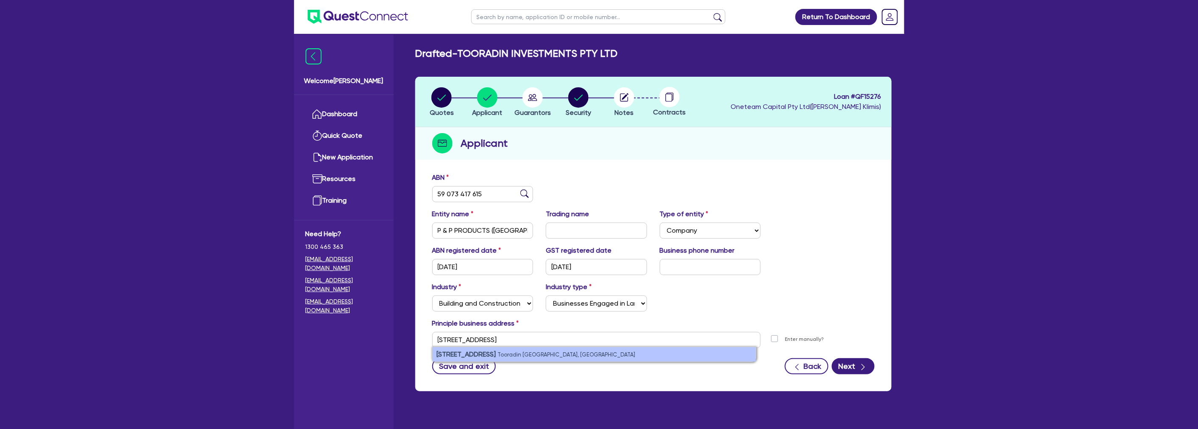
click at [525, 349] on li "[STREET_ADDRESS]" at bounding box center [594, 354] width 323 height 14
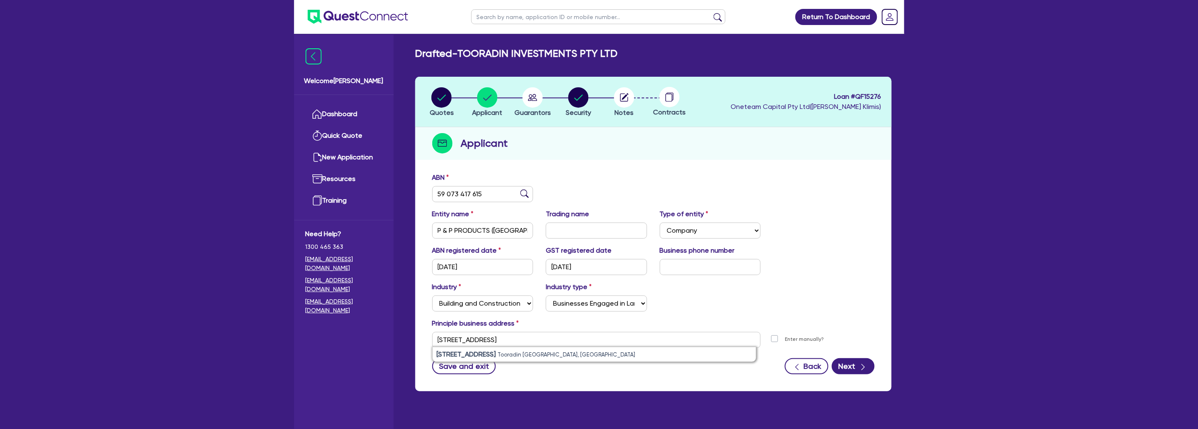
type input "[STREET_ADDRESS]"
click at [675, 309] on div "Industry Select Accomodation & Food Services Administrative & Support Services …" at bounding box center [653, 300] width 455 height 36
click at [845, 364] on button "Next" at bounding box center [853, 366] width 43 height 16
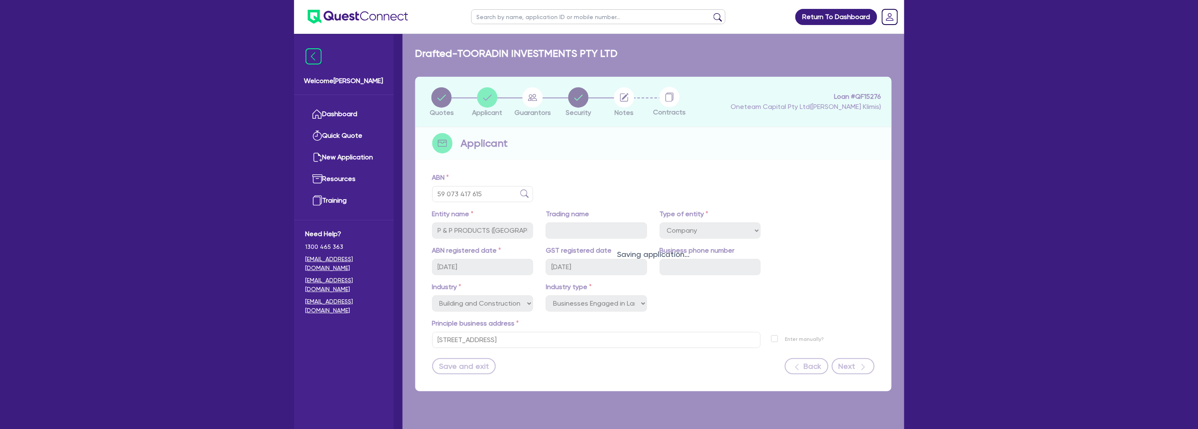
select select "MR"
select select "MARRIED"
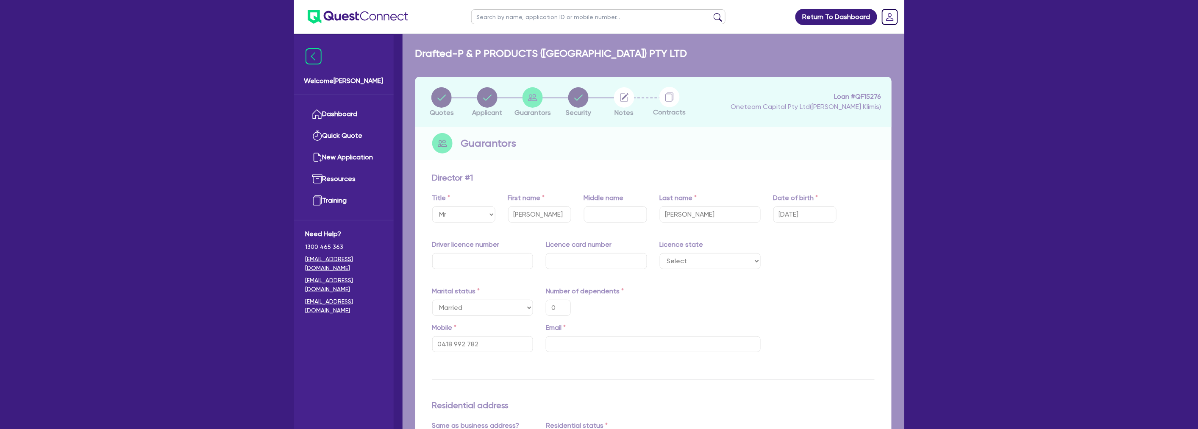
type input "0"
type input "0418 992 782"
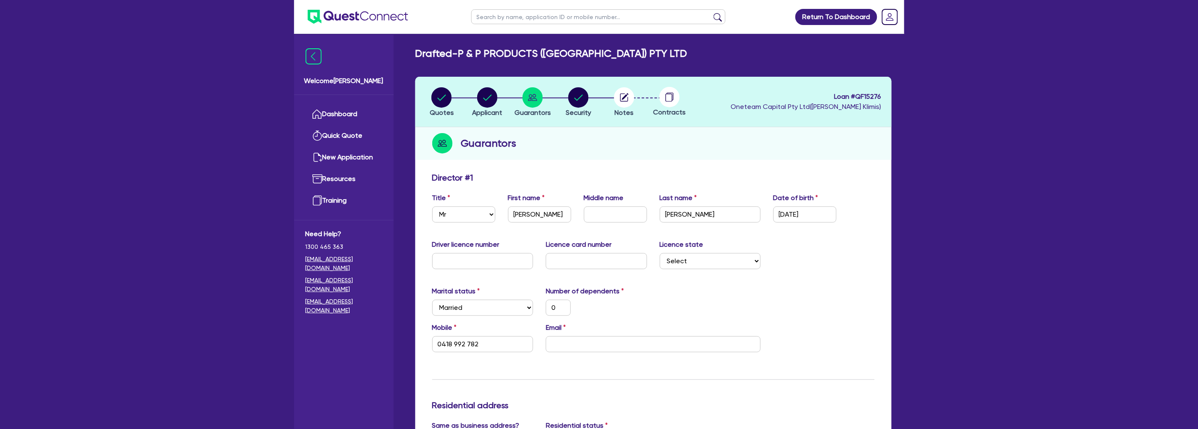
drag, startPoint x: 991, startPoint y: 217, endPoint x: 615, endPoint y: 261, distance: 378.5
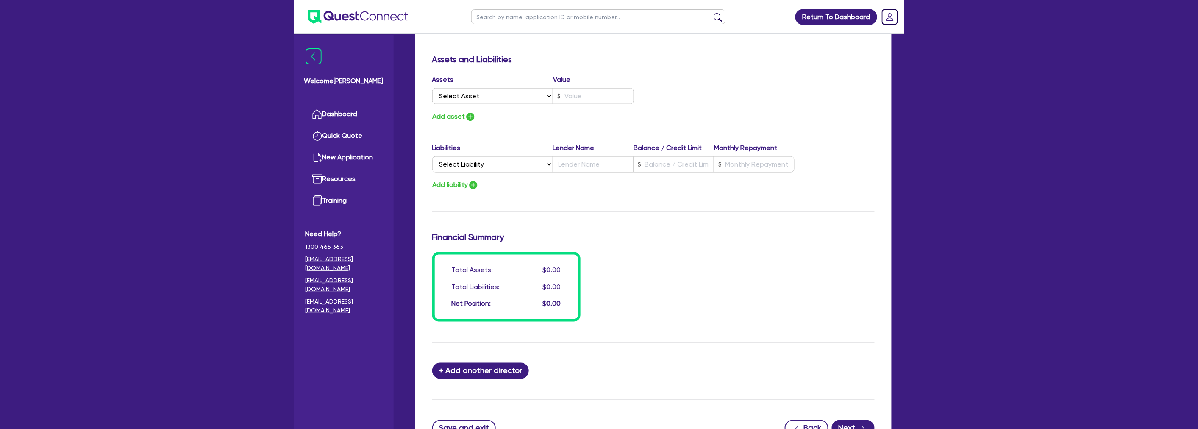
scroll to position [424, 0]
